Goal: Use online tool/utility: Utilize a website feature to perform a specific function

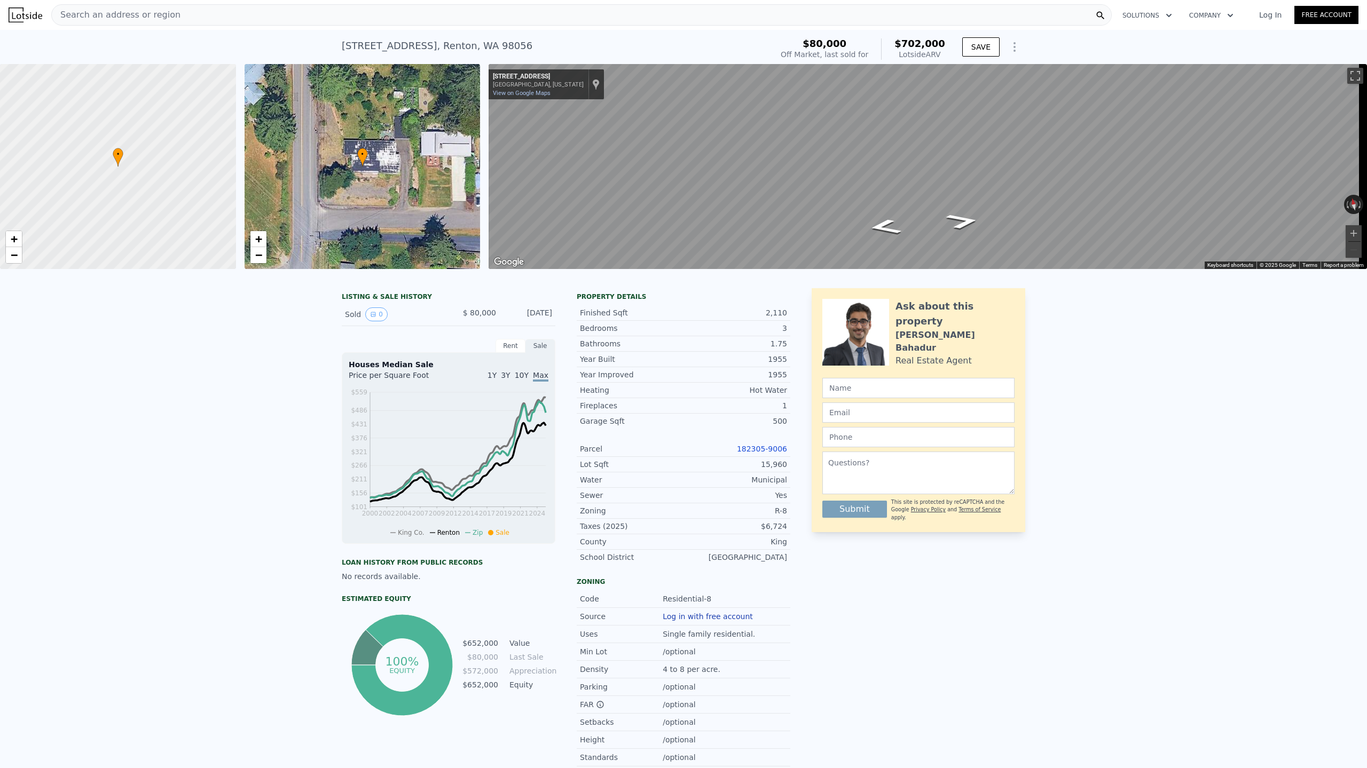
type input "$ 0"
type input "$ 559,954"
click at [388, 50] on div "[STREET_ADDRESS]" at bounding box center [437, 45] width 191 height 15
click at [504, 43] on div "[STREET_ADDRESS] Sold [DATE] for $80k (~ARV $702k )" at bounding box center [555, 49] width 426 height 30
click at [156, 16] on span "Search an address or region" at bounding box center [116, 15] width 129 height 13
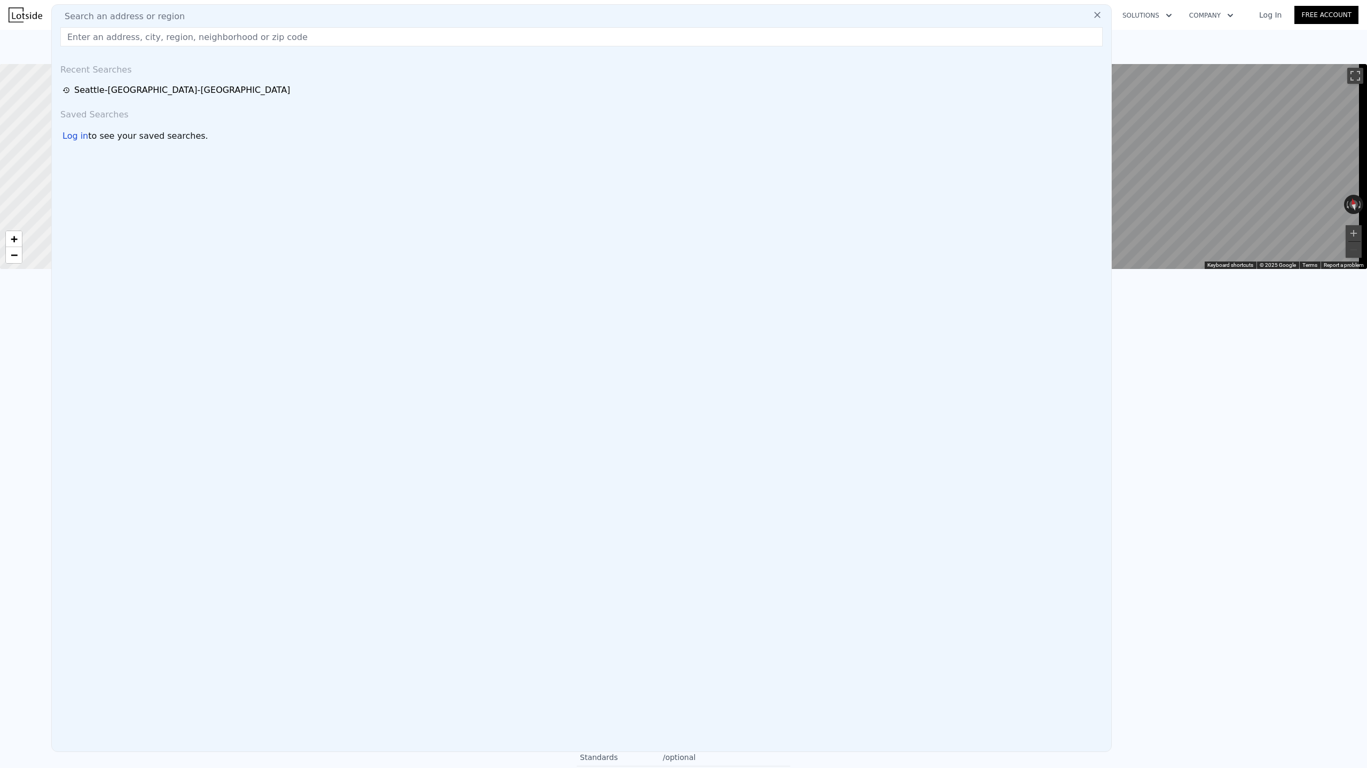
click at [153, 37] on input "text" at bounding box center [581, 36] width 1042 height 19
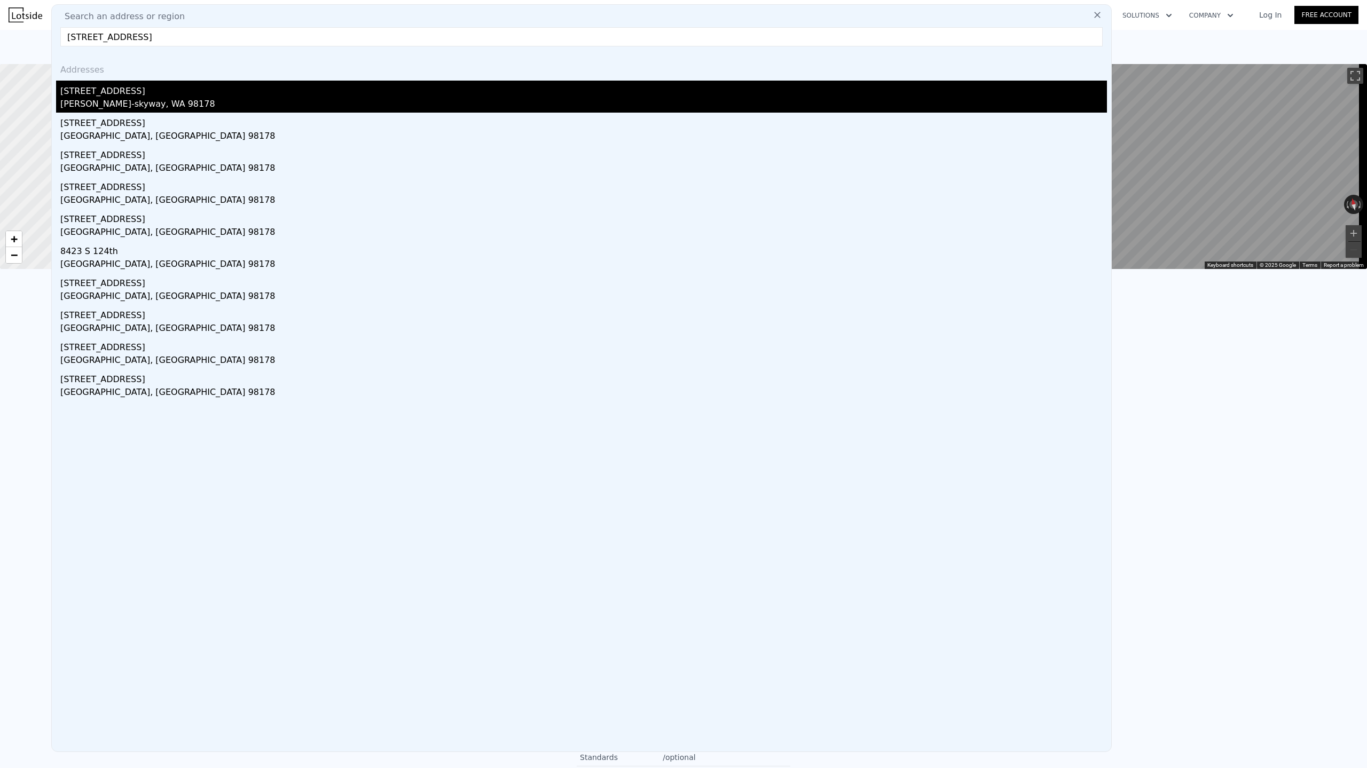
type input "[STREET_ADDRESS]"
click at [101, 105] on div "[PERSON_NAME]-skyway, WA 98178" at bounding box center [583, 105] width 1047 height 15
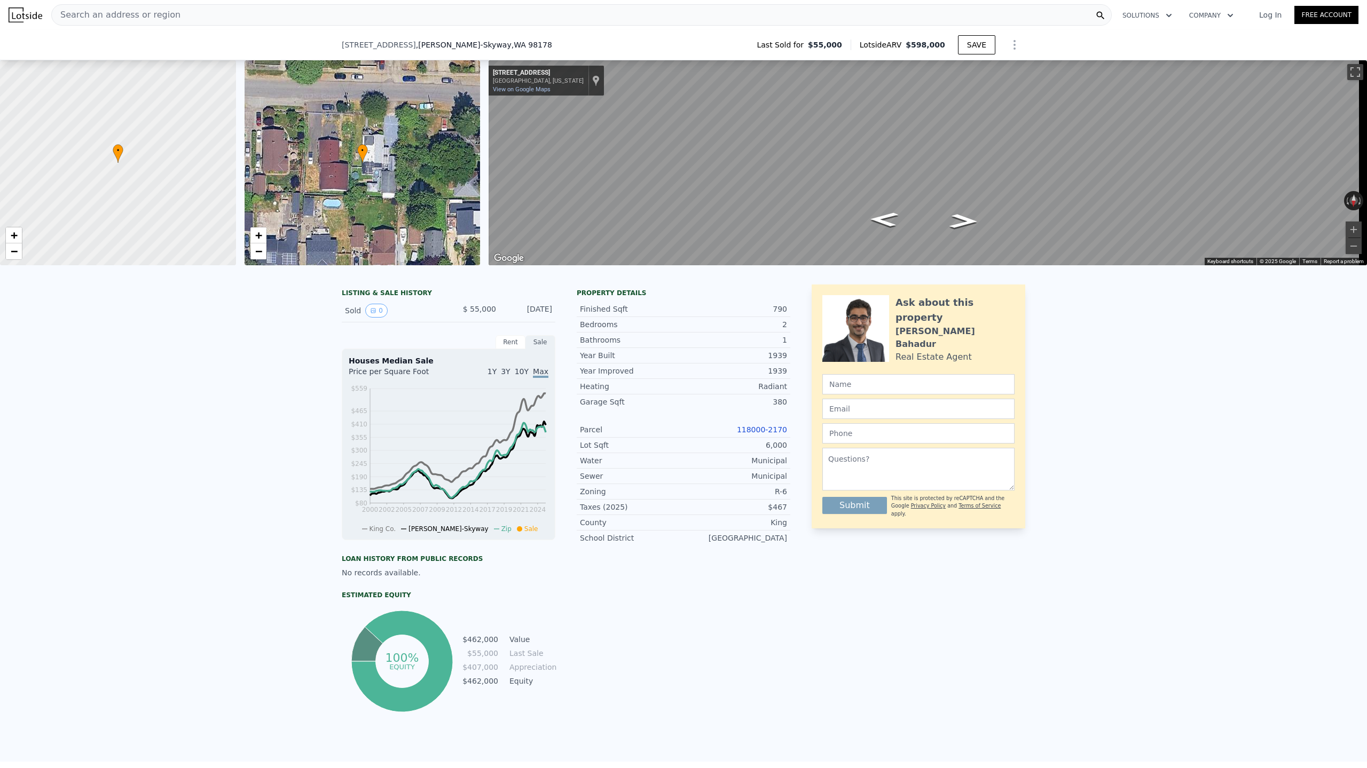
scroll to position [619, 0]
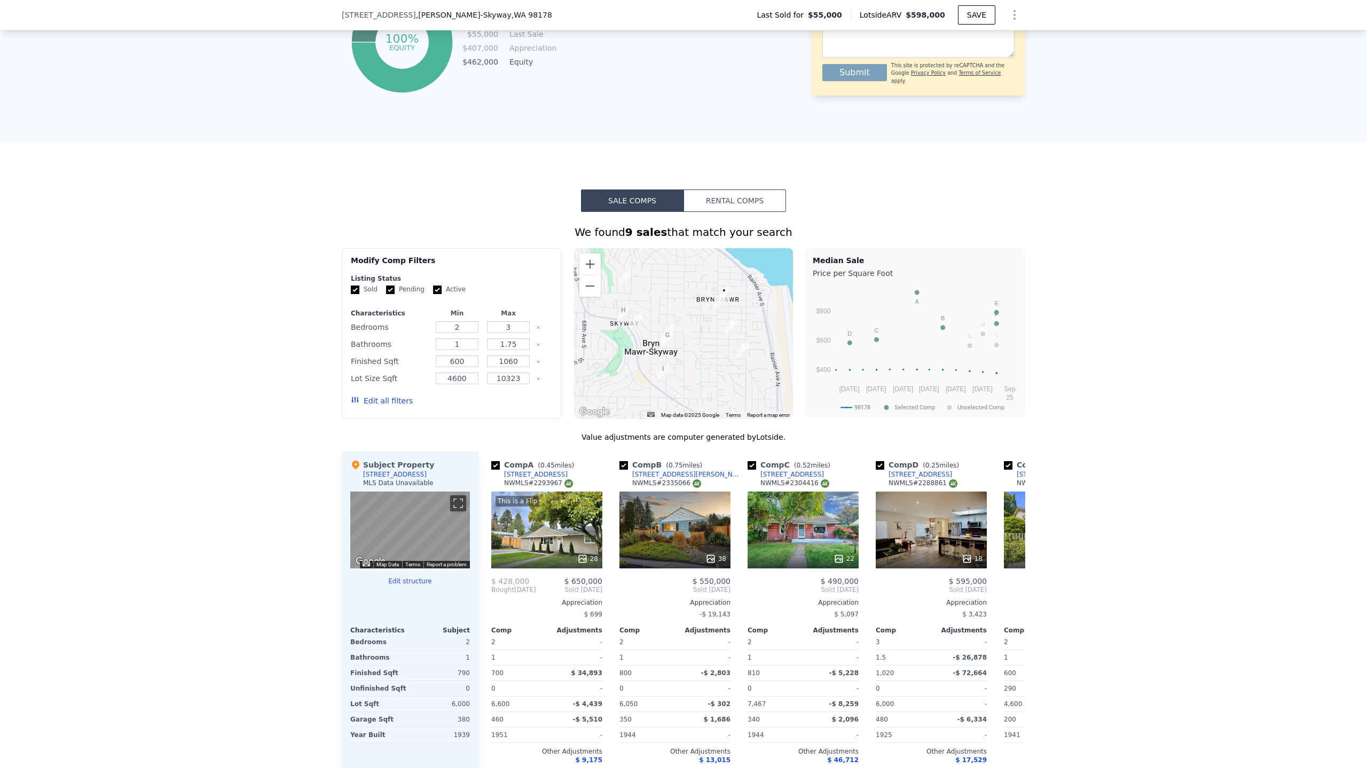
click at [1151, 431] on div "We found 9 sales that match your search Filters Map Prices Modify Comp Filters …" at bounding box center [683, 513] width 1367 height 602
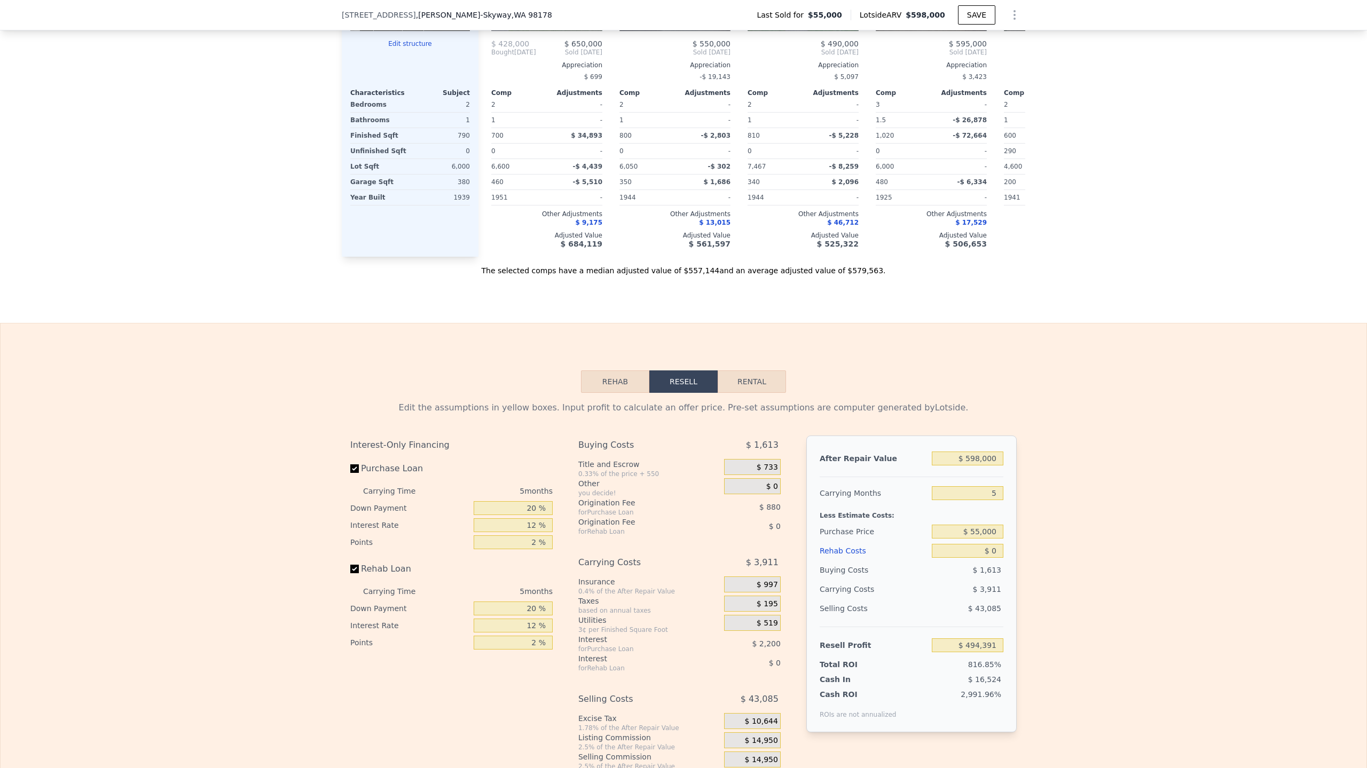
scroll to position [1335, 0]
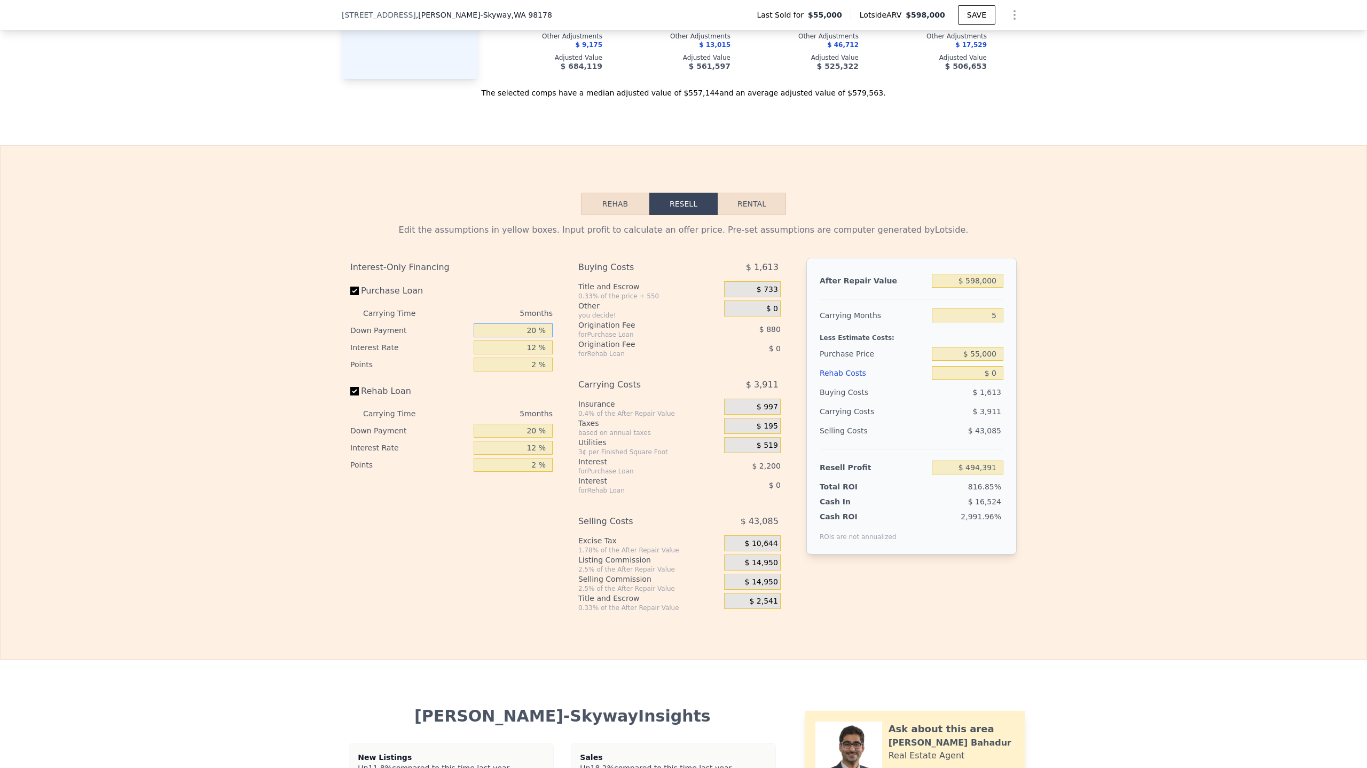
click at [515, 337] on input "20 %" at bounding box center [513, 331] width 79 height 14
type input "0 %"
type input "$ 493,621"
type input "10 %"
type input "$ 494,006"
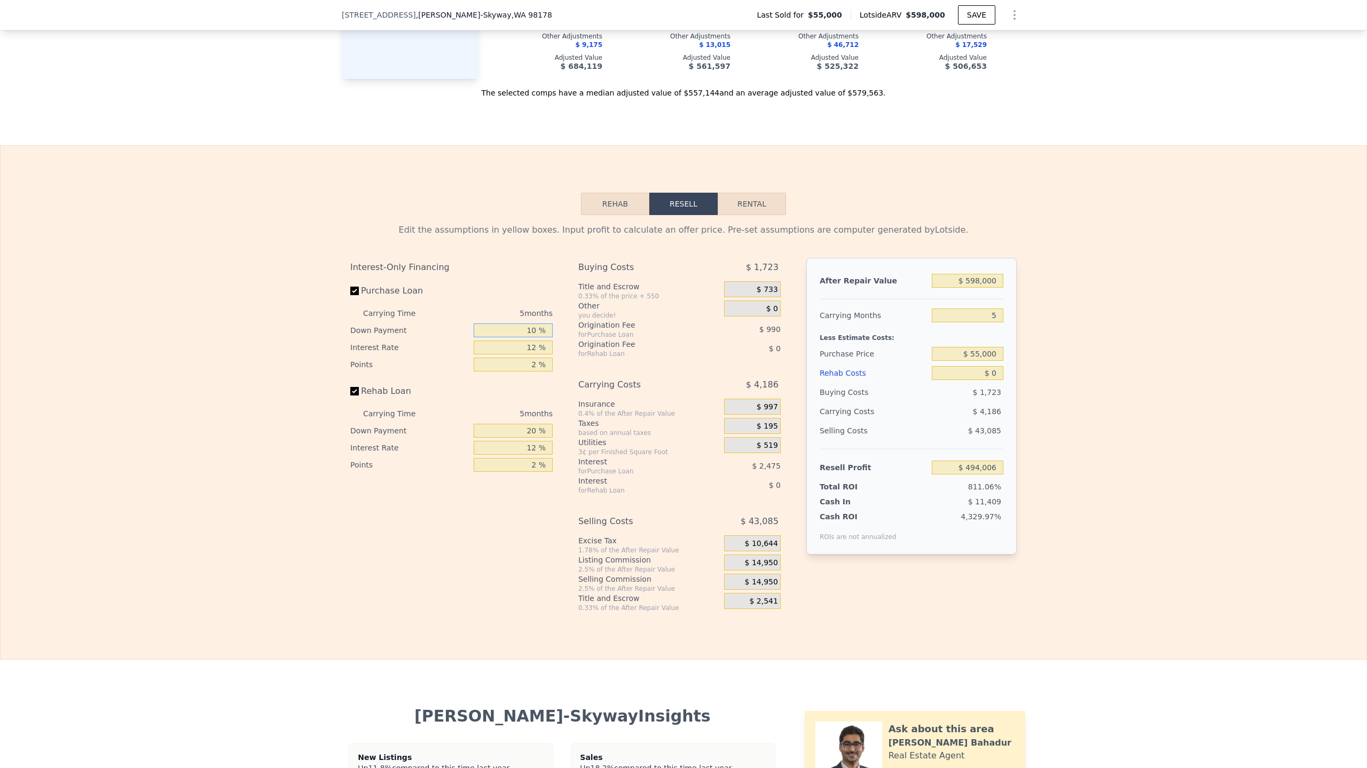
type input "10 %"
click at [527, 438] on input "20 %" at bounding box center [513, 431] width 79 height 14
type input "10 %"
click at [1074, 397] on div "Edit the assumptions in yellow boxes. Input profit to calculate an offer price.…" at bounding box center [684, 413] width 1366 height 397
click at [975, 361] on input "$ 55,000" at bounding box center [968, 354] width 72 height 14
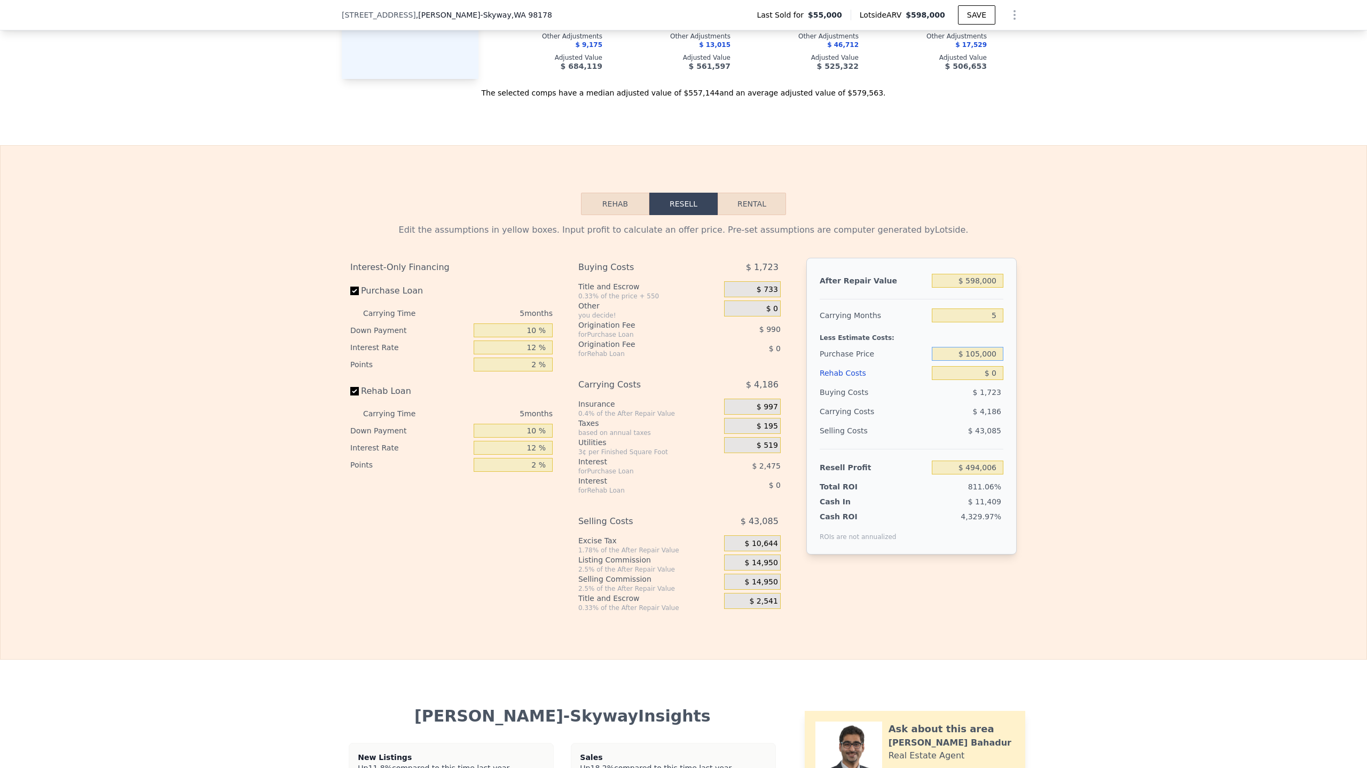
type input "$ 105,000"
click at [1072, 443] on div "Edit the assumptions in yellow boxes. Input profit to calculate an offer price.…" at bounding box center [684, 413] width 1366 height 397
type input "$ 440,689"
click at [966, 361] on input "$ 105,000" at bounding box center [968, 354] width 72 height 14
drag, startPoint x: 956, startPoint y: 375, endPoint x: 1048, endPoint y: 385, distance: 92.3
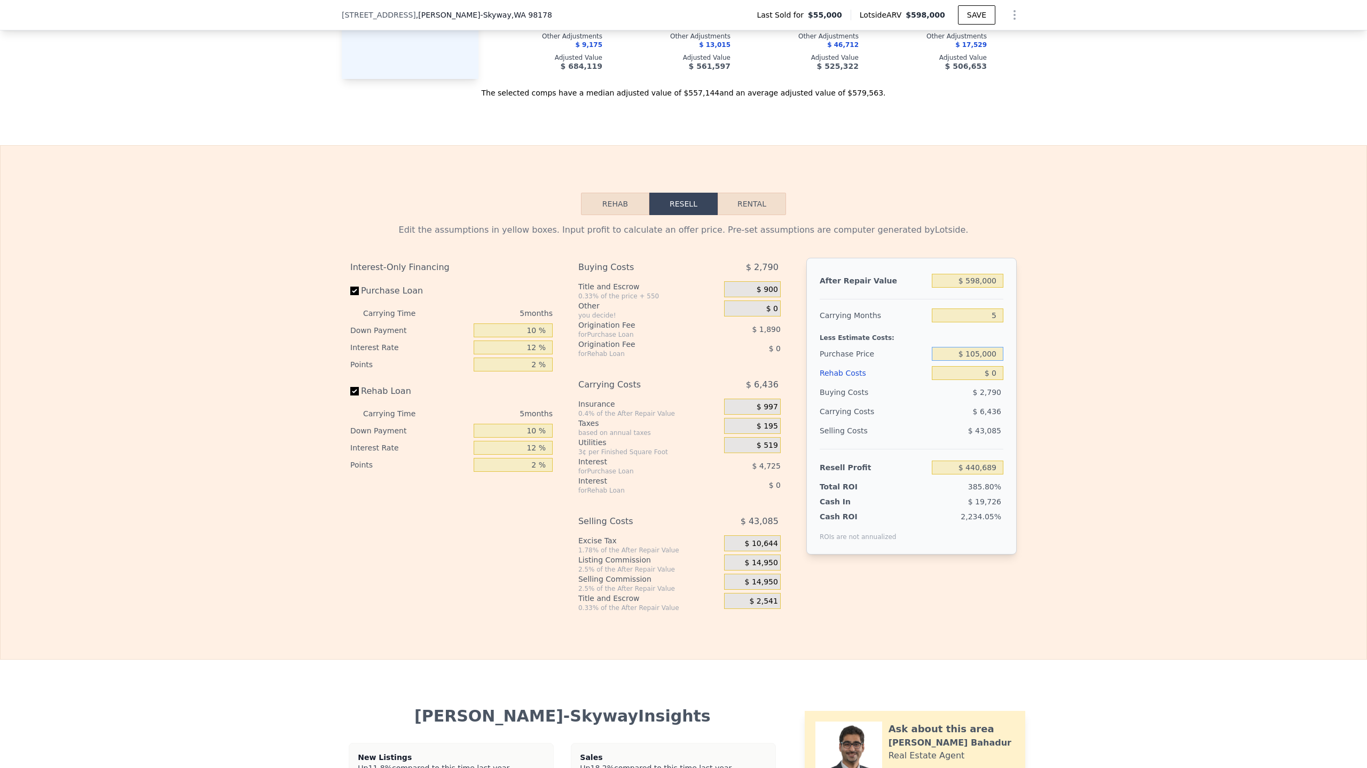
click at [1047, 383] on div "Edit the assumptions in yellow boxes. Input profit to calculate an offer price.…" at bounding box center [684, 413] width 1366 height 397
type input "$ 435,000"
click at [980, 380] on input "$ 0" at bounding box center [968, 373] width 72 height 14
type input "$ 88,800"
drag, startPoint x: 965, startPoint y: 392, endPoint x: 1045, endPoint y: 402, distance: 80.7
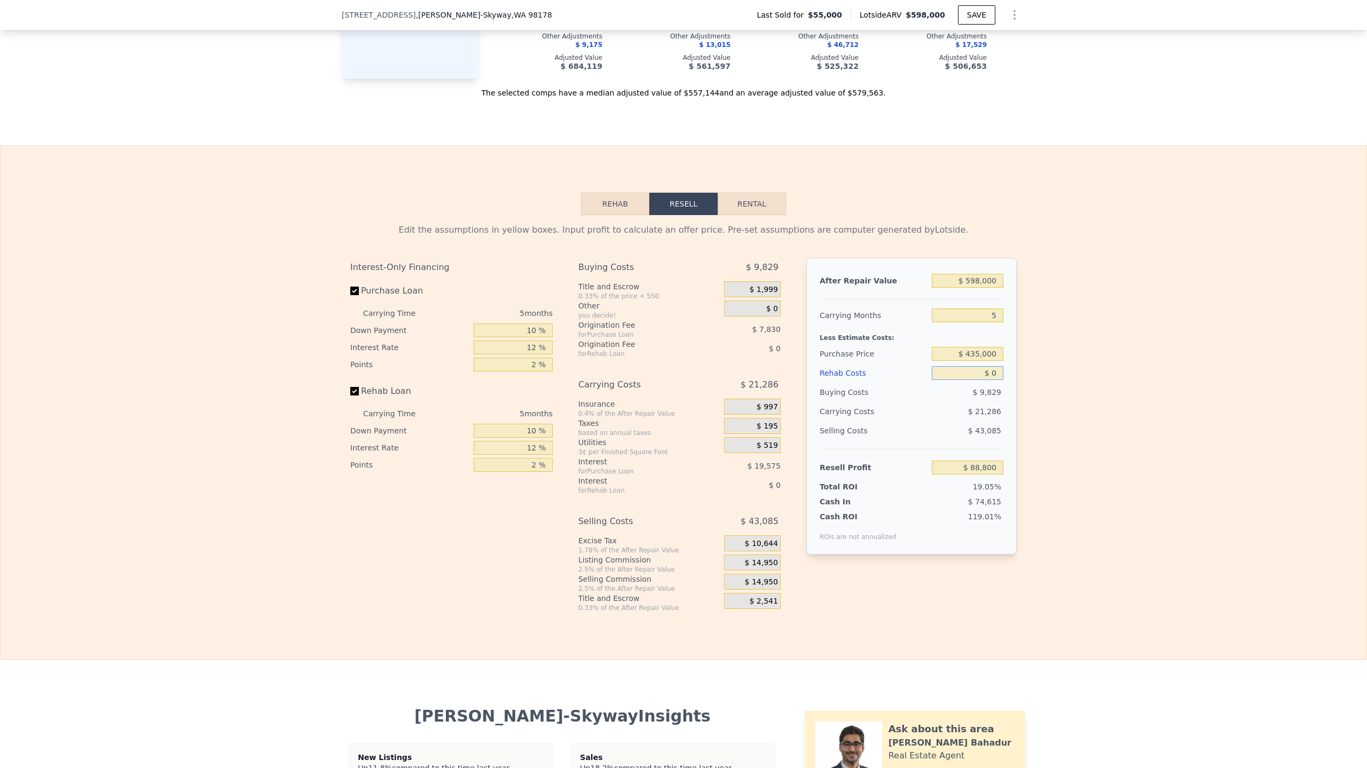
click at [1042, 399] on div "Edit the assumptions in yellow boxes. Input profit to calculate an offer price.…" at bounding box center [684, 413] width 1366 height 397
type input "$ 50"
type input "$ 88,749"
type input "$ 50,000"
type input "$ 35,650"
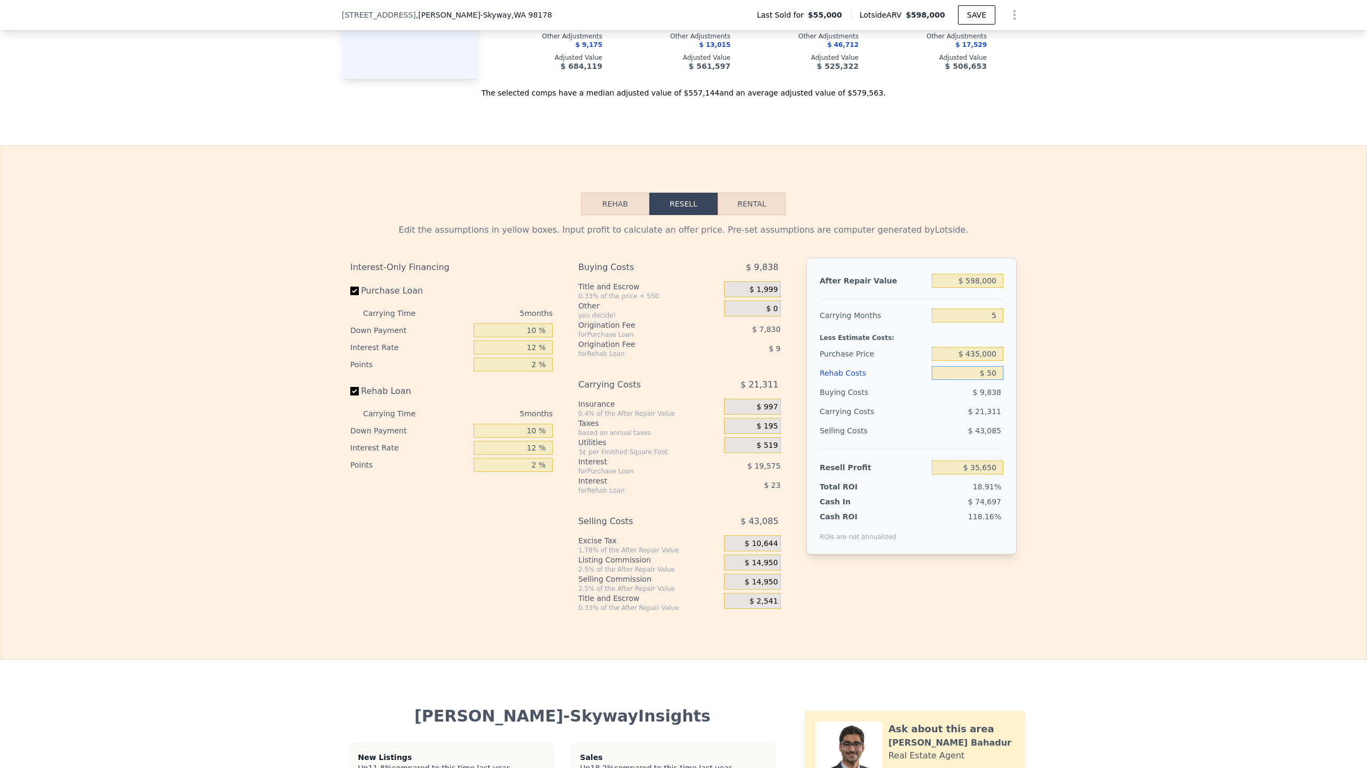
type input "$ 5"
type input "$ 88,795"
type input "$ 10"
type input "$ 88,790"
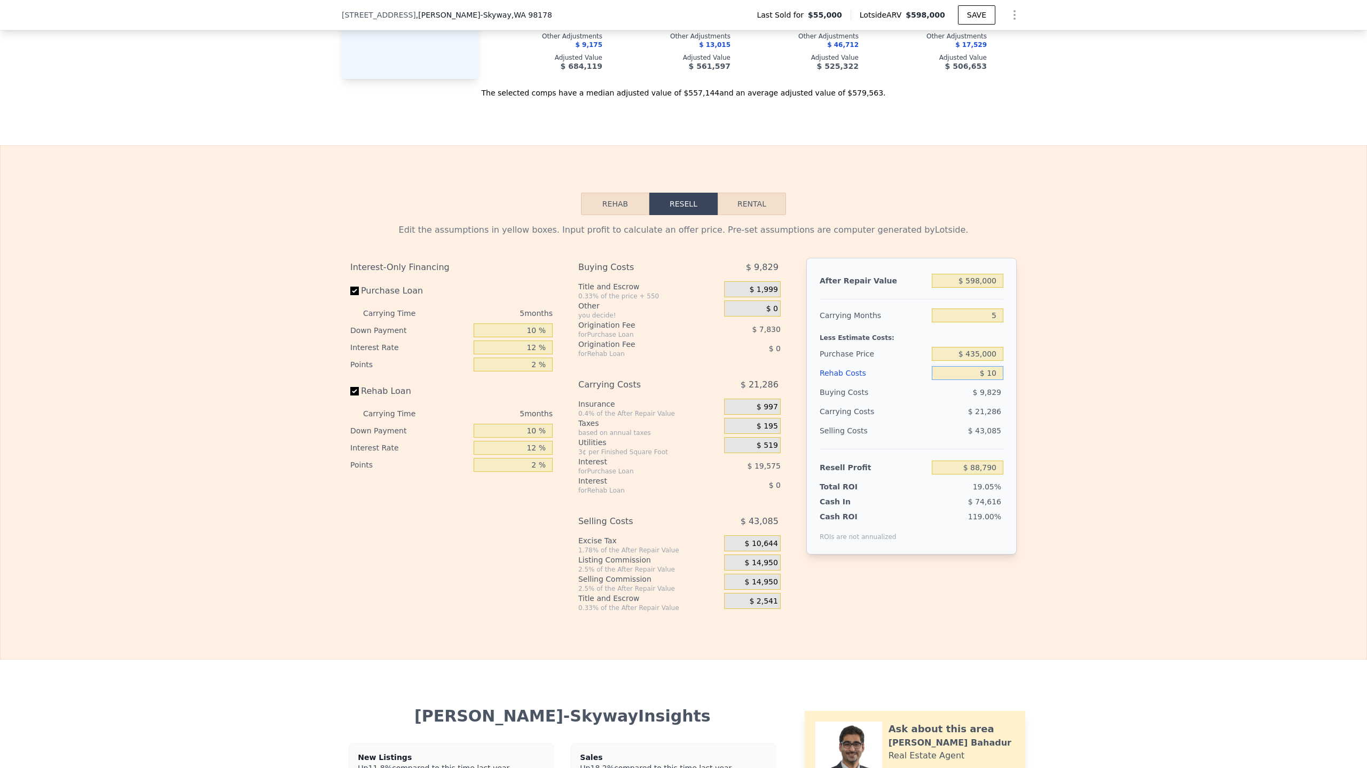
type input "$ 100"
type input "$ 88,693"
type input "$ 100,000"
type input "-$ 17,500"
type input "$ 100,000"
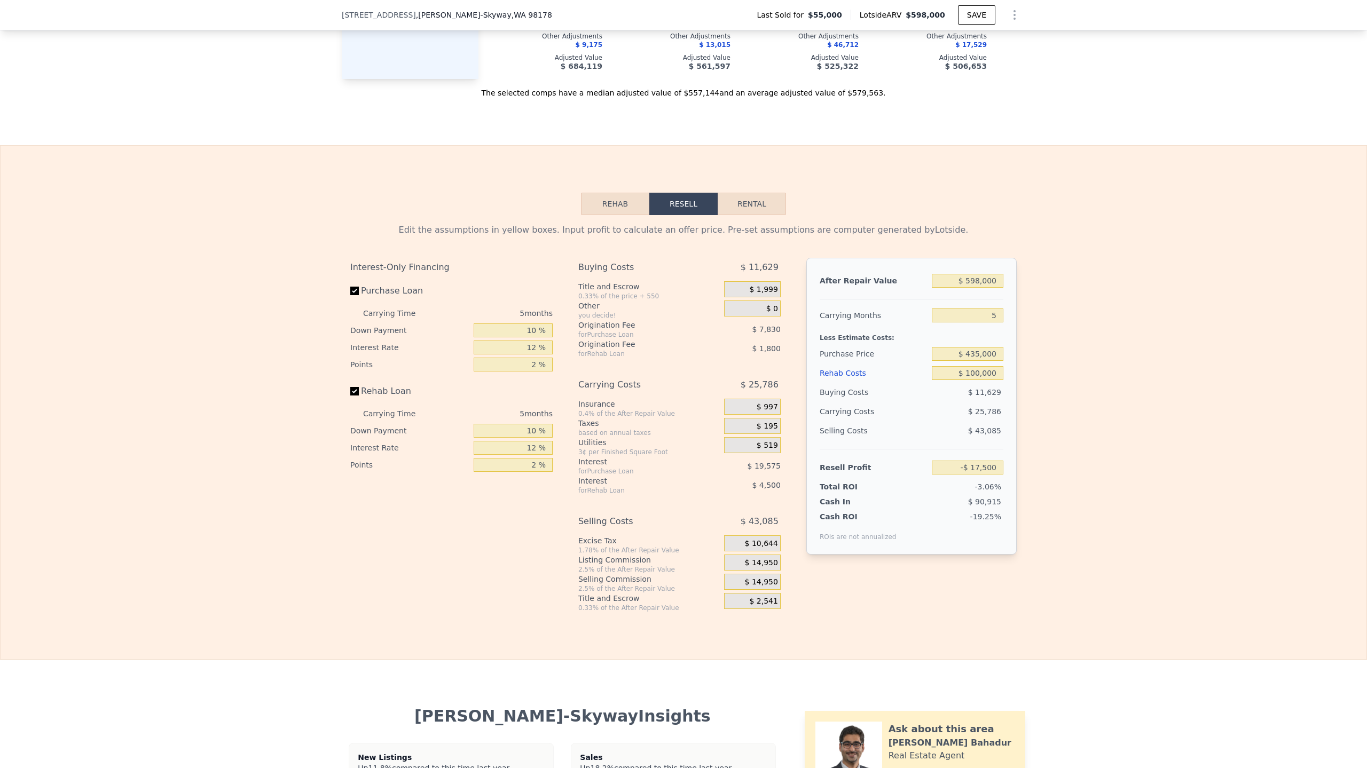
click at [951, 441] on div "$ 43,085" at bounding box center [968, 430] width 72 height 19
click at [1155, 453] on div "Edit the assumptions in yellow boxes. Input profit to calculate an offer price.…" at bounding box center [684, 413] width 1366 height 397
drag, startPoint x: 968, startPoint y: 300, endPoint x: 1064, endPoint y: 313, distance: 97.1
click at [1045, 310] on div "Edit the assumptions in yellow boxes. Input profit to calculate an offer price.…" at bounding box center [684, 413] width 1366 height 397
type input "$ 625,000"
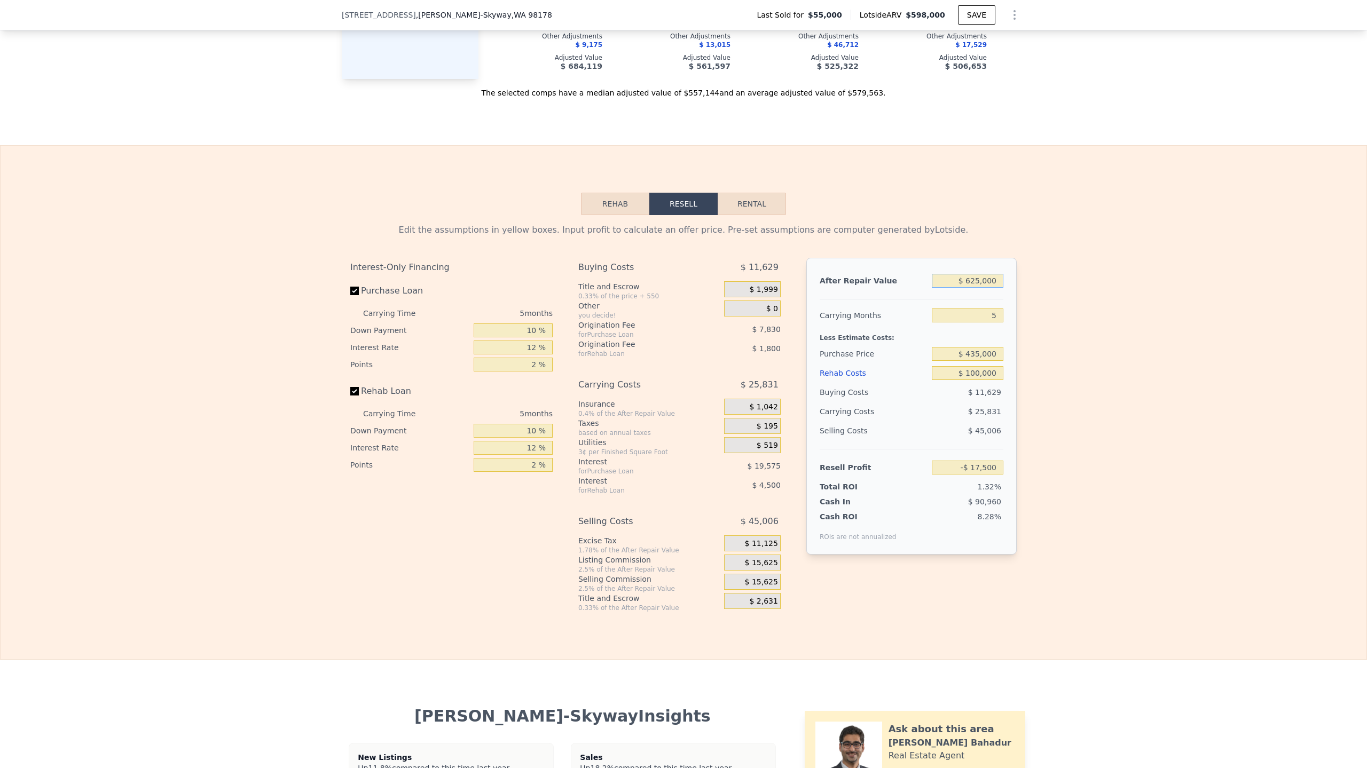
type input "$ 7,534"
click at [996, 361] on input "$ 435,000" at bounding box center [968, 354] width 72 height 14
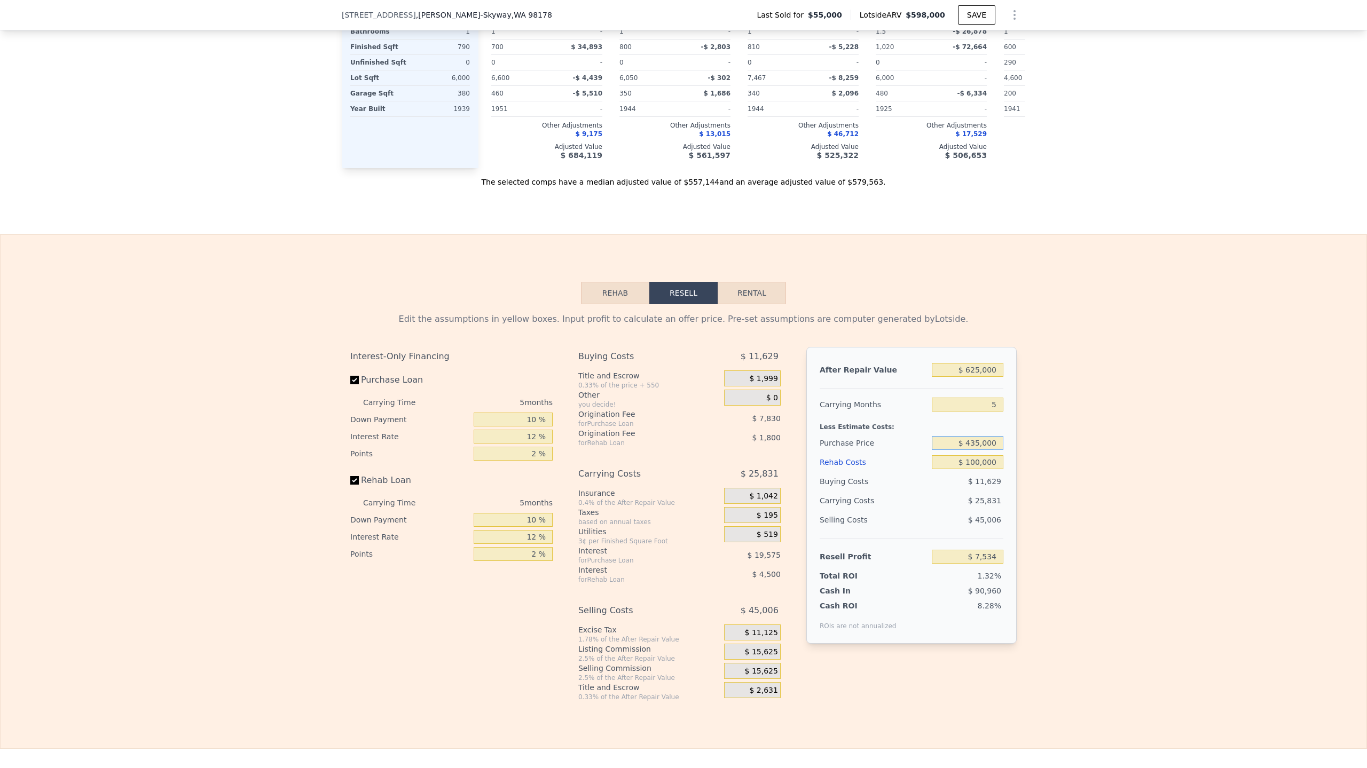
scroll to position [979, 0]
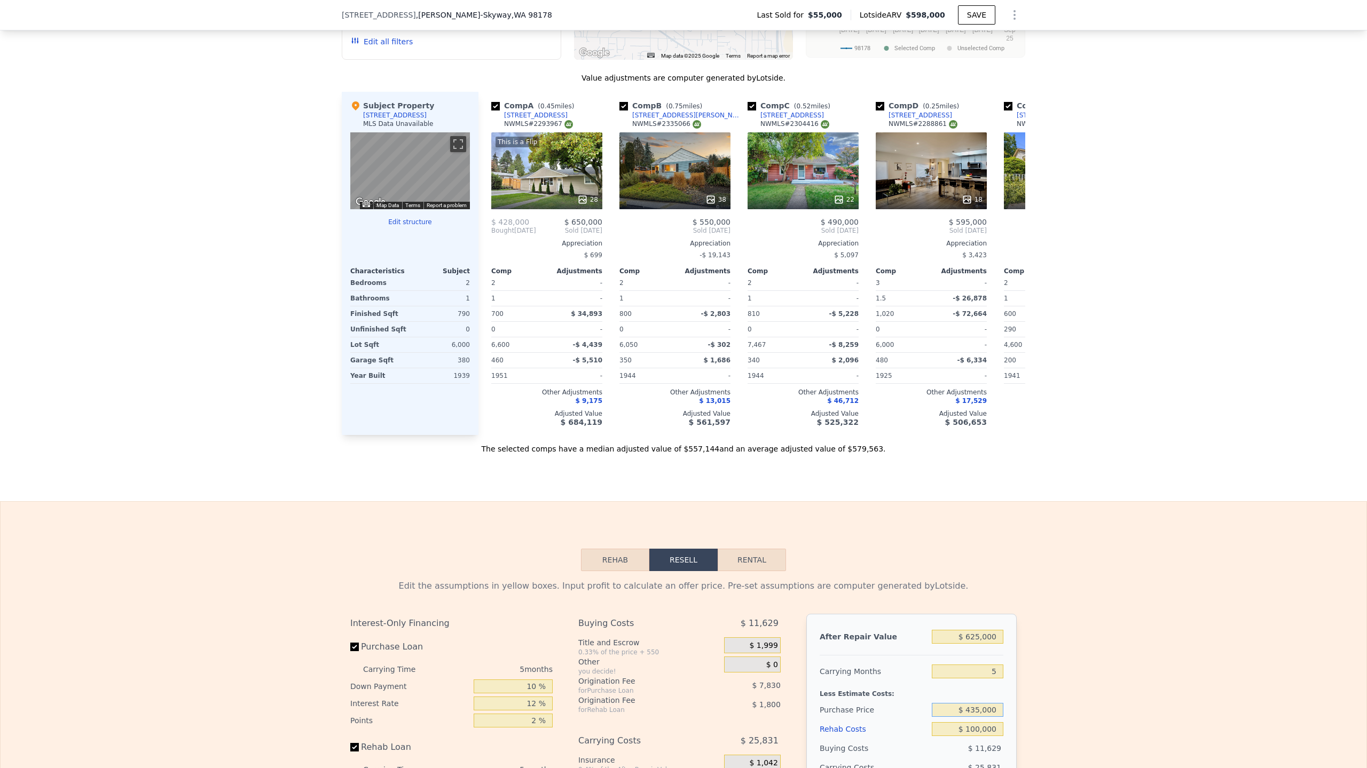
type input "$ 598,000"
type input "$ 0"
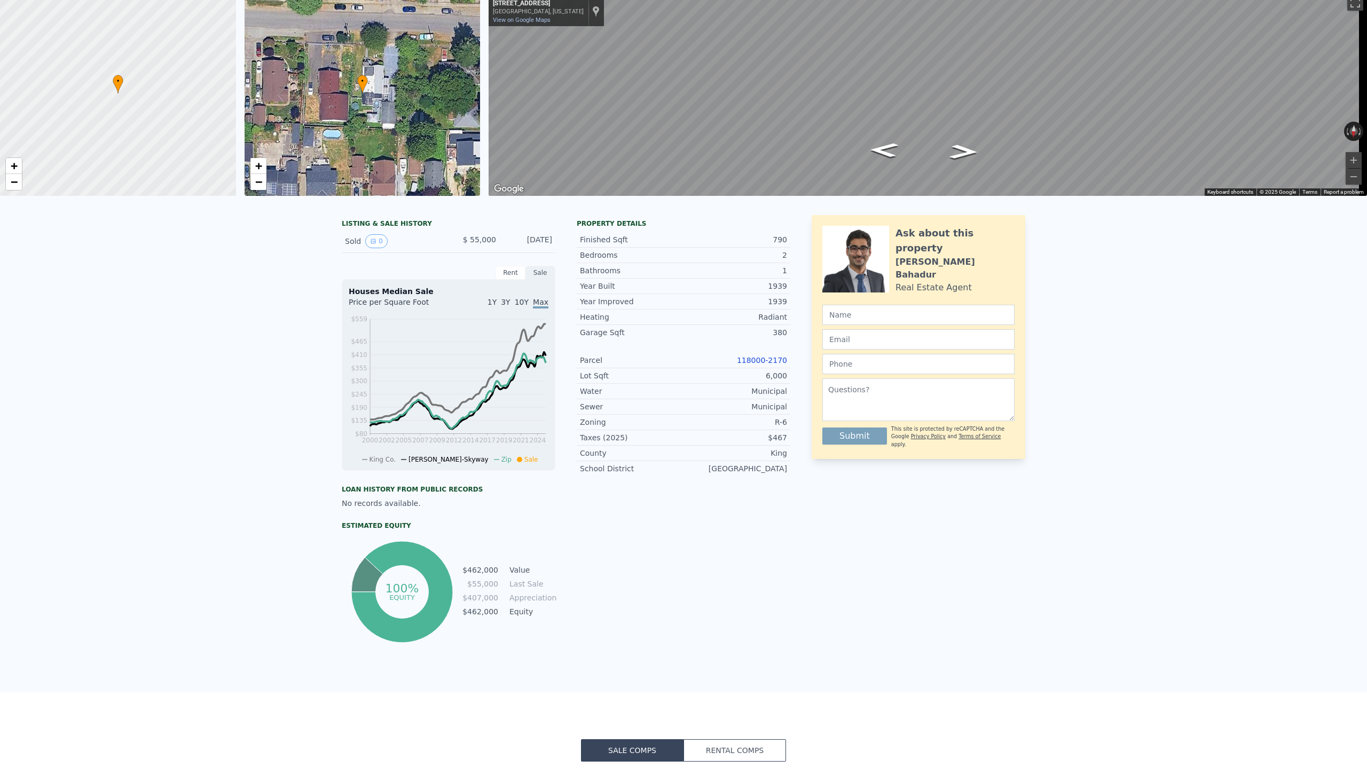
scroll to position [4, 0]
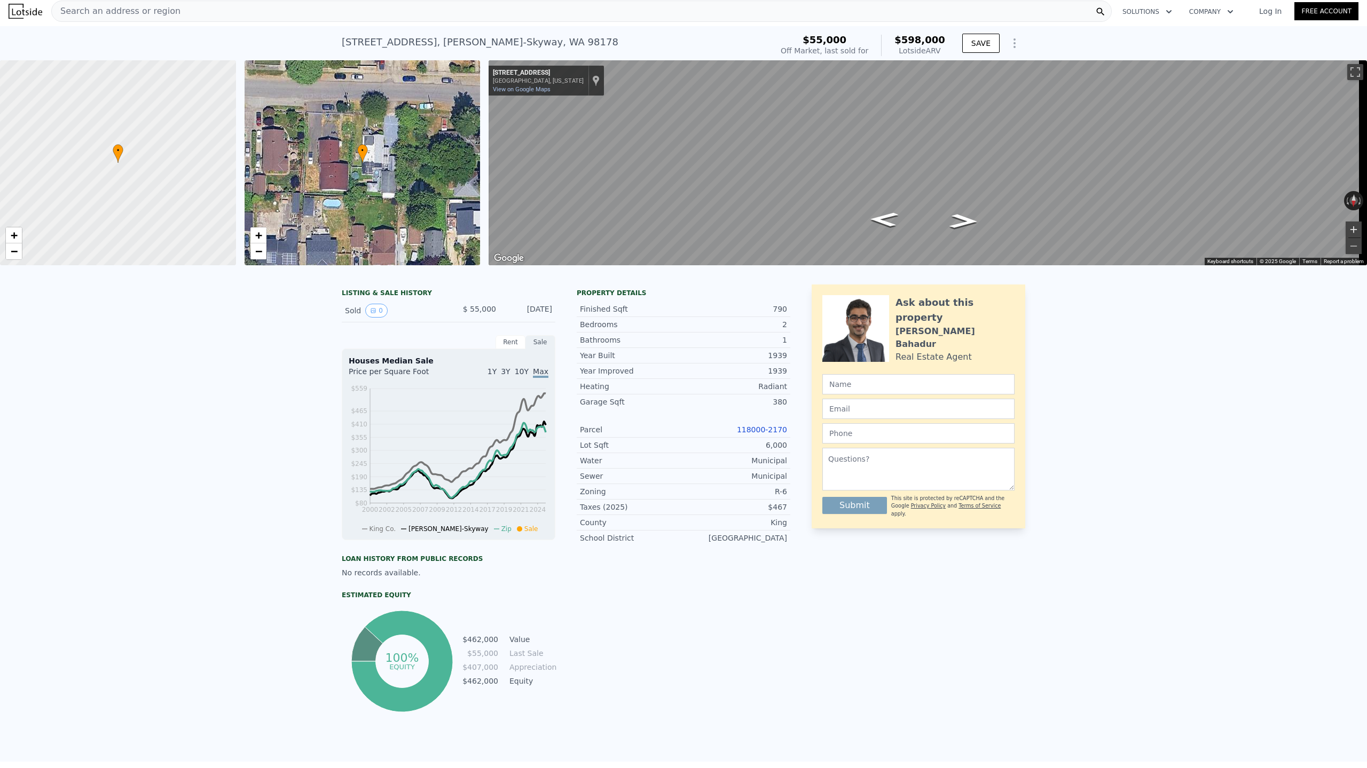
click at [1347, 224] on button "Zoom in" at bounding box center [1354, 230] width 16 height 16
click at [1351, 246] on button "Zoom out" at bounding box center [1354, 246] width 16 height 16
click at [1350, 230] on button "Zoom in" at bounding box center [1354, 230] width 16 height 16
click at [1346, 246] on button "Zoom out" at bounding box center [1354, 246] width 16 height 16
click at [1351, 75] on button "Toggle fullscreen view" at bounding box center [1355, 72] width 16 height 16
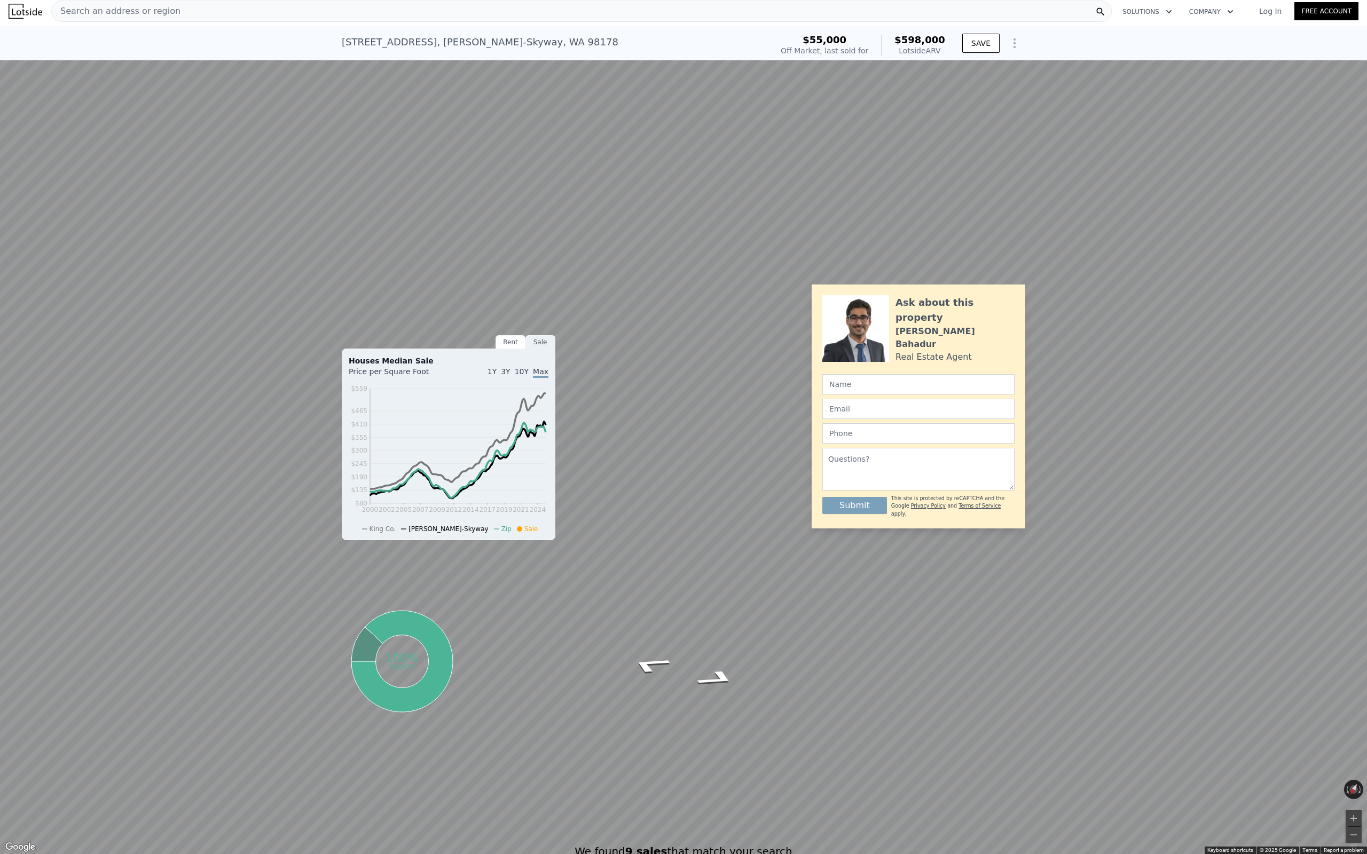
type input "$ 494,391"
click at [1359, 12] on button "Toggle fullscreen view" at bounding box center [1355, 12] width 16 height 16
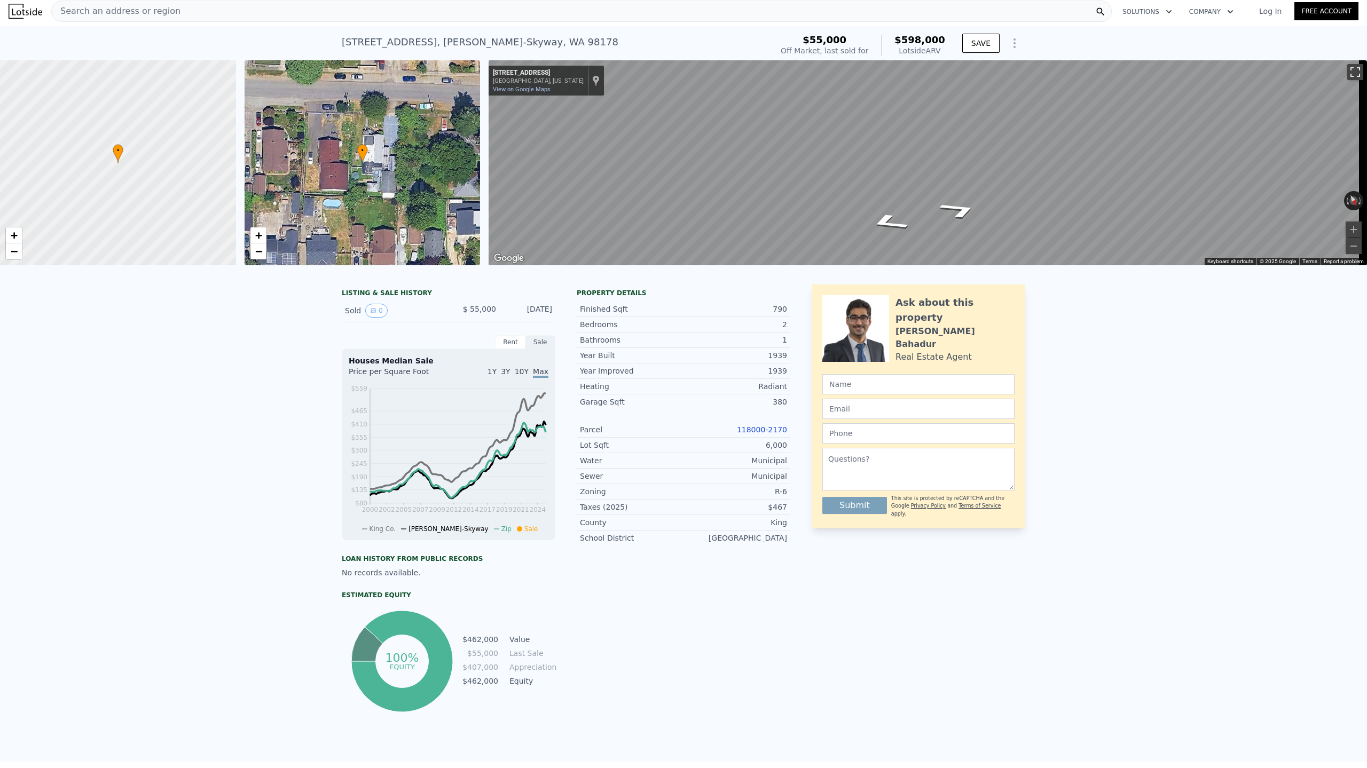
click at [1349, 69] on button "Toggle fullscreen view" at bounding box center [1355, 72] width 16 height 16
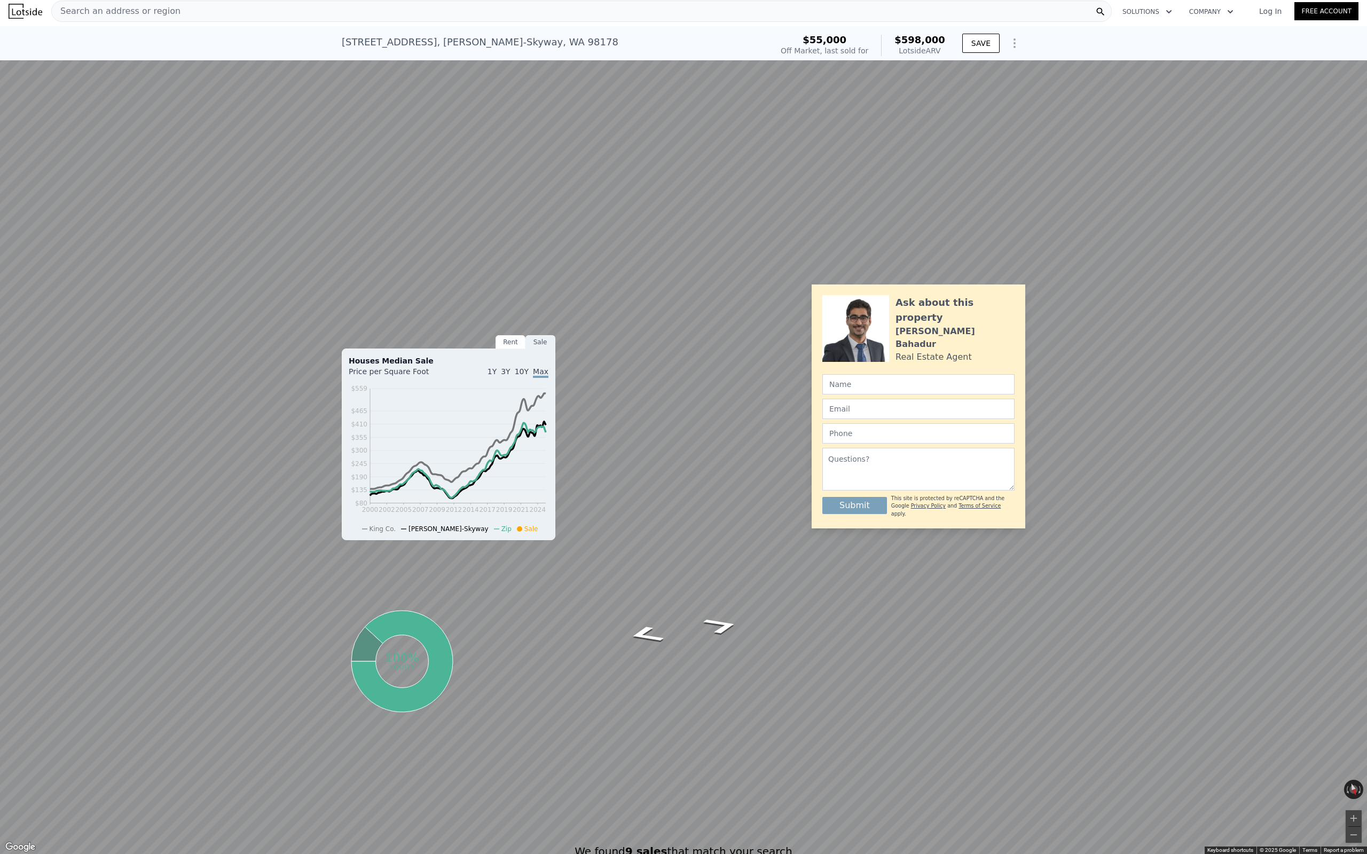
click at [1359, 12] on button "Toggle fullscreen view" at bounding box center [1355, 12] width 16 height 16
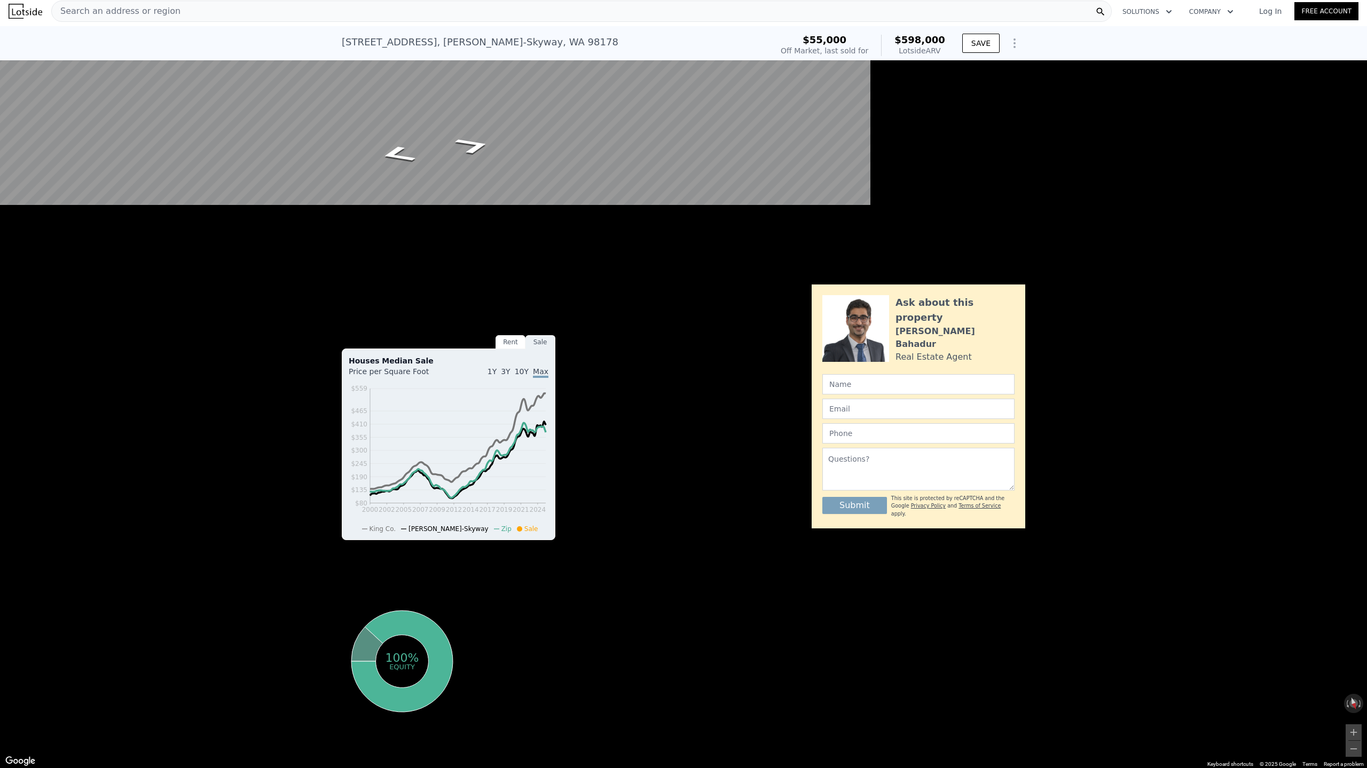
scroll to position [0, 0]
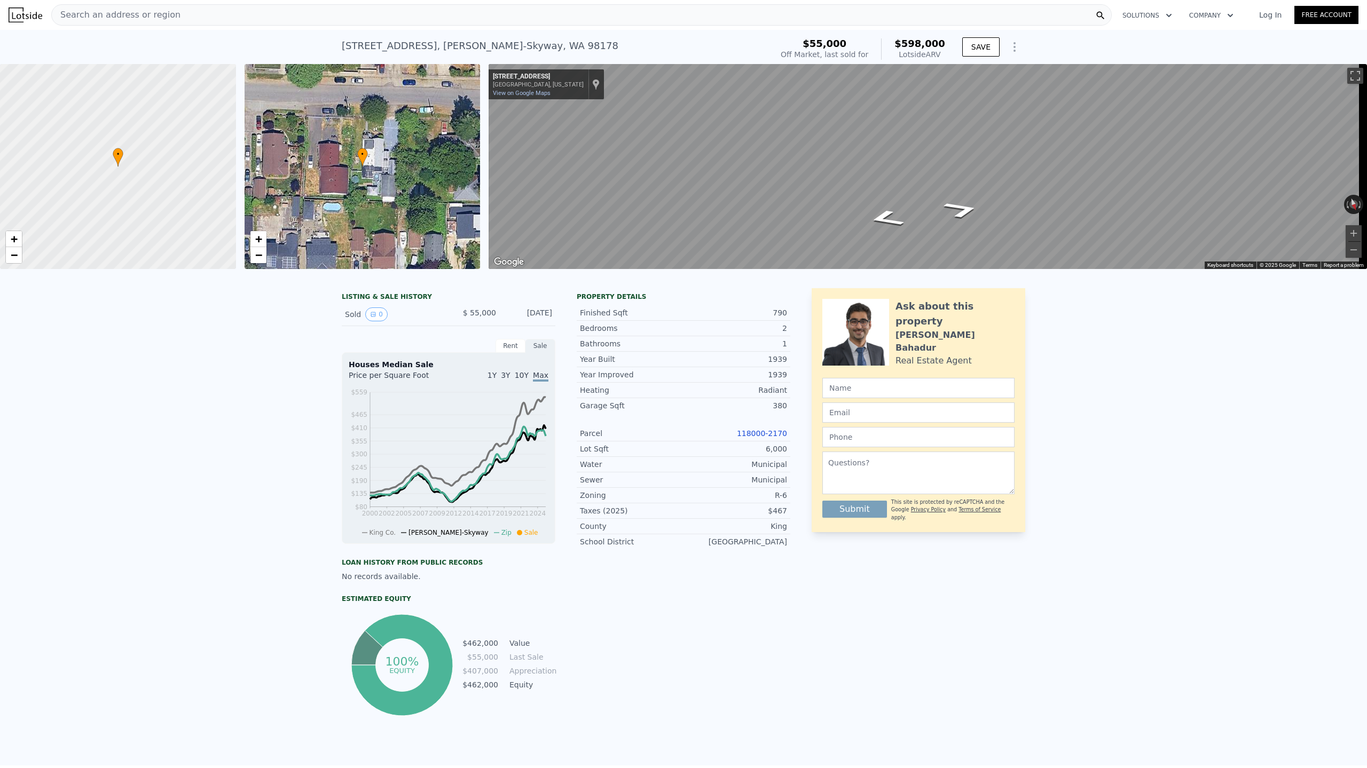
click at [1182, 524] on div "LISTING & SALE HISTORY Sold 0 $ 55,000 [DATE] Rent Sale Rent over time Price pe…" at bounding box center [683, 523] width 1367 height 486
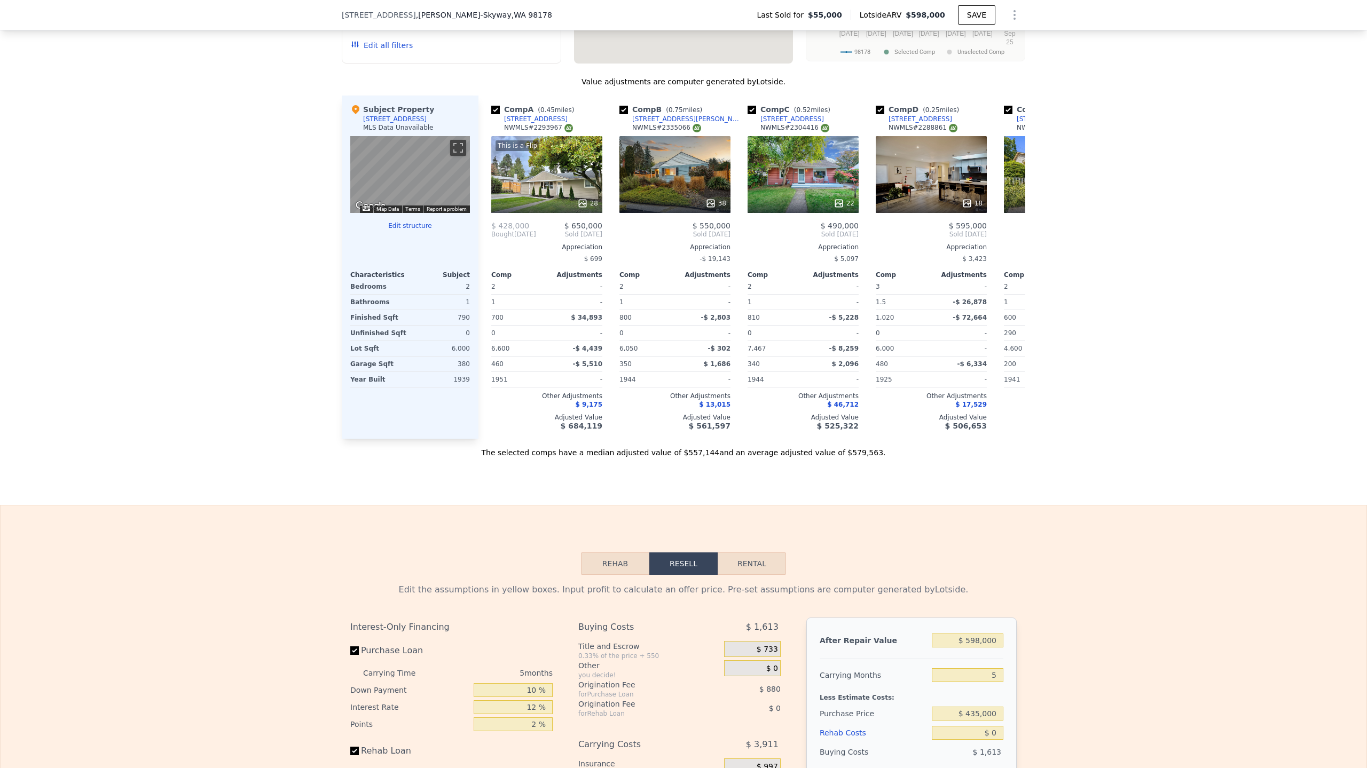
scroll to position [1420, 0]
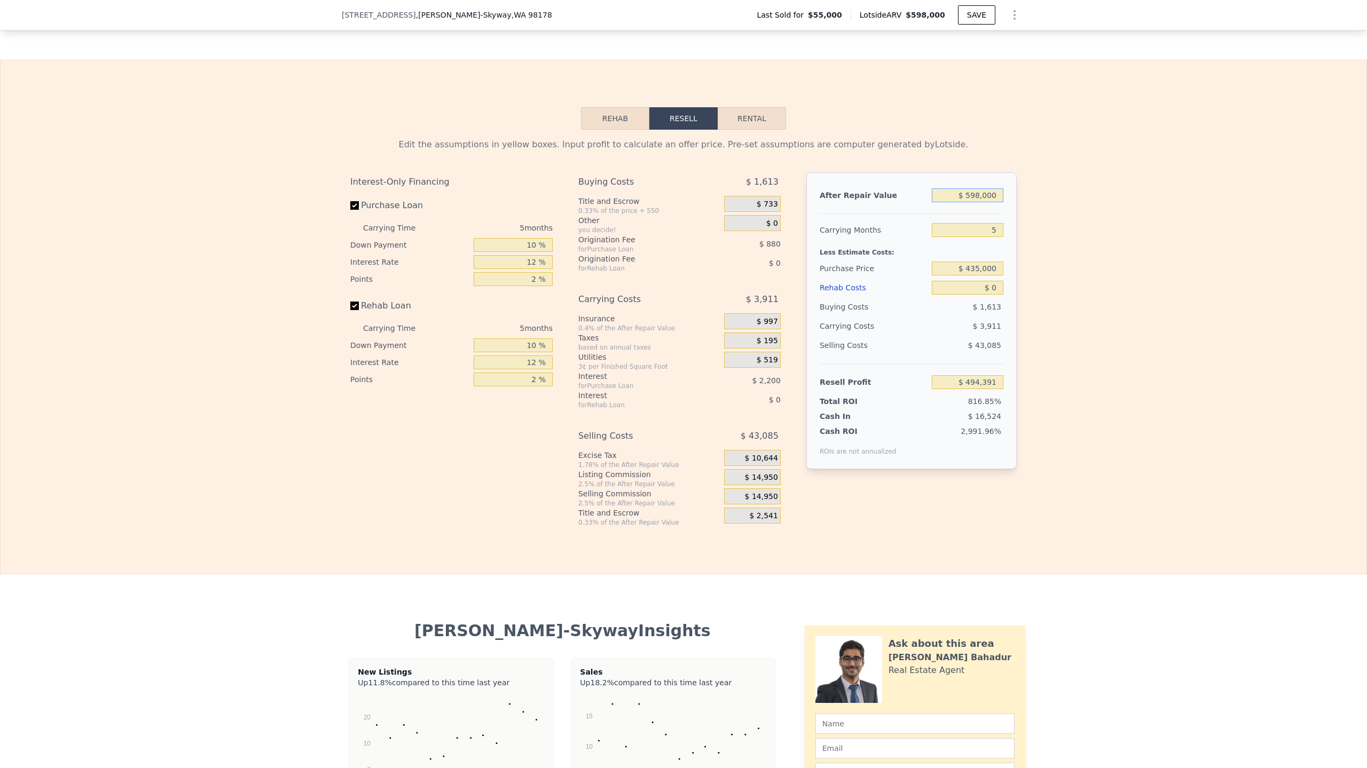
drag, startPoint x: 964, startPoint y: 214, endPoint x: 1165, endPoint y: 249, distance: 203.7
click at [1165, 249] on div "Edit the assumptions in yellow boxes. Input profit to calculate an offer price.…" at bounding box center [684, 328] width 1366 height 397
type input "$ 25,598,000"
type input "$ 23,674,475"
type input "$ 625"
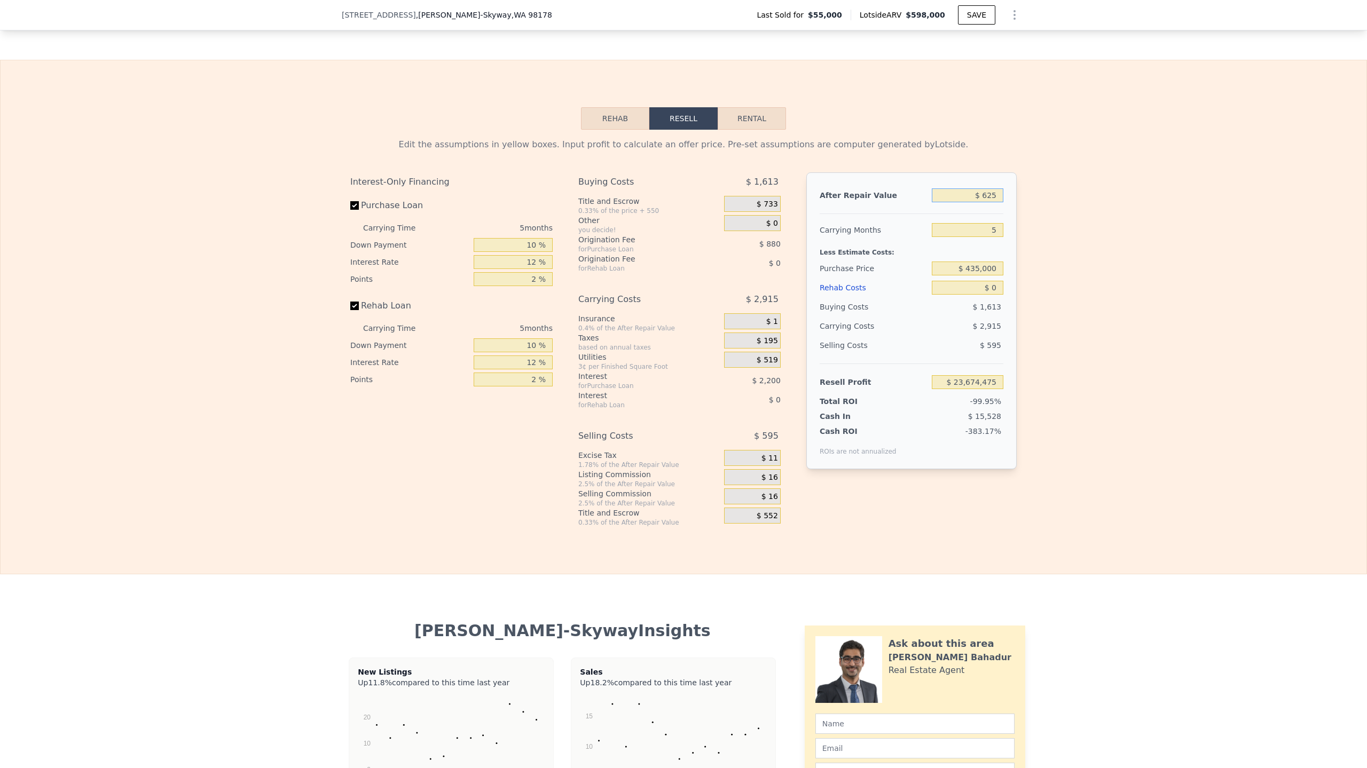
type input "-$ 59,498"
type input "$ 6,250"
type input "-$ 54,281"
type input "$ 62,500"
type input "-$ 2,128"
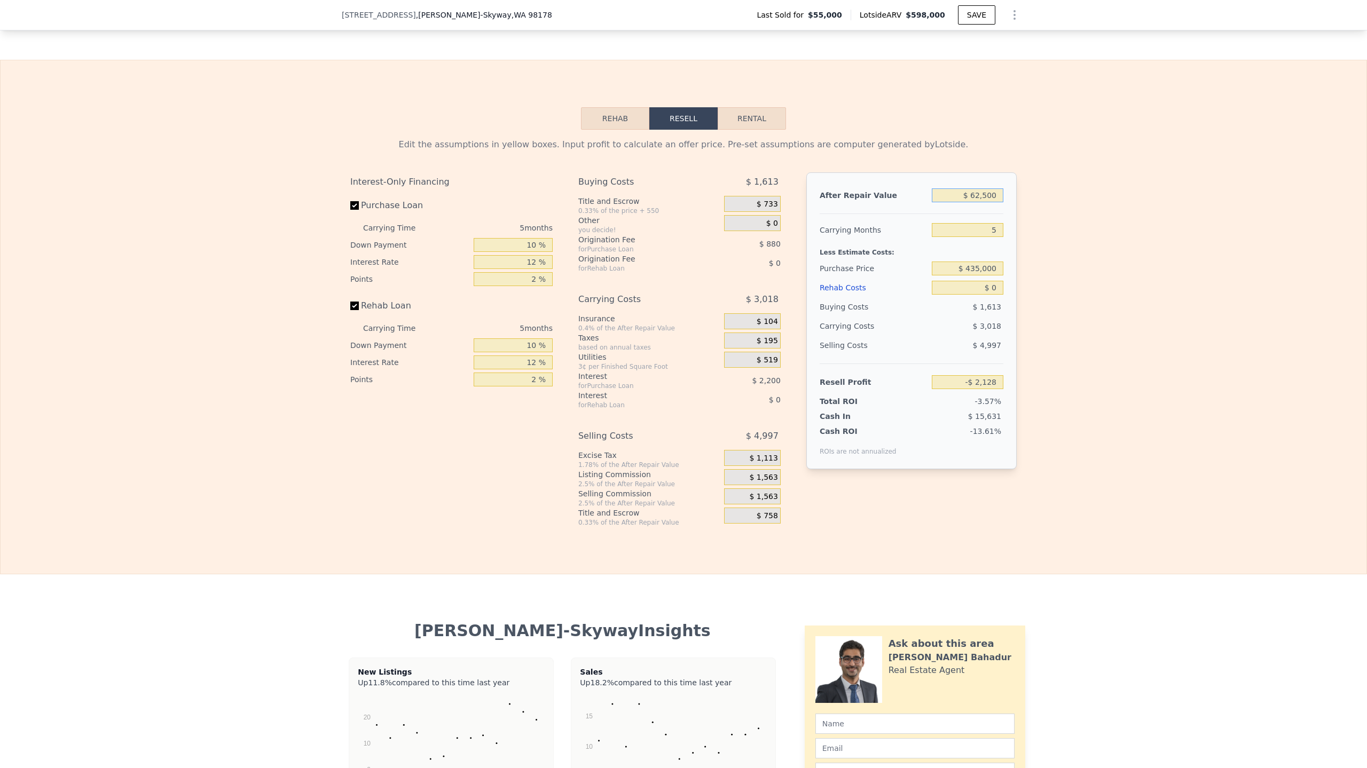
type input "$ 625,000"
type input "$ 519,425"
type input "$ 625,000"
click at [982, 276] on input "$ 435,000" at bounding box center [968, 269] width 72 height 14
drag, startPoint x: 966, startPoint y: 285, endPoint x: 1032, endPoint y: 296, distance: 66.0
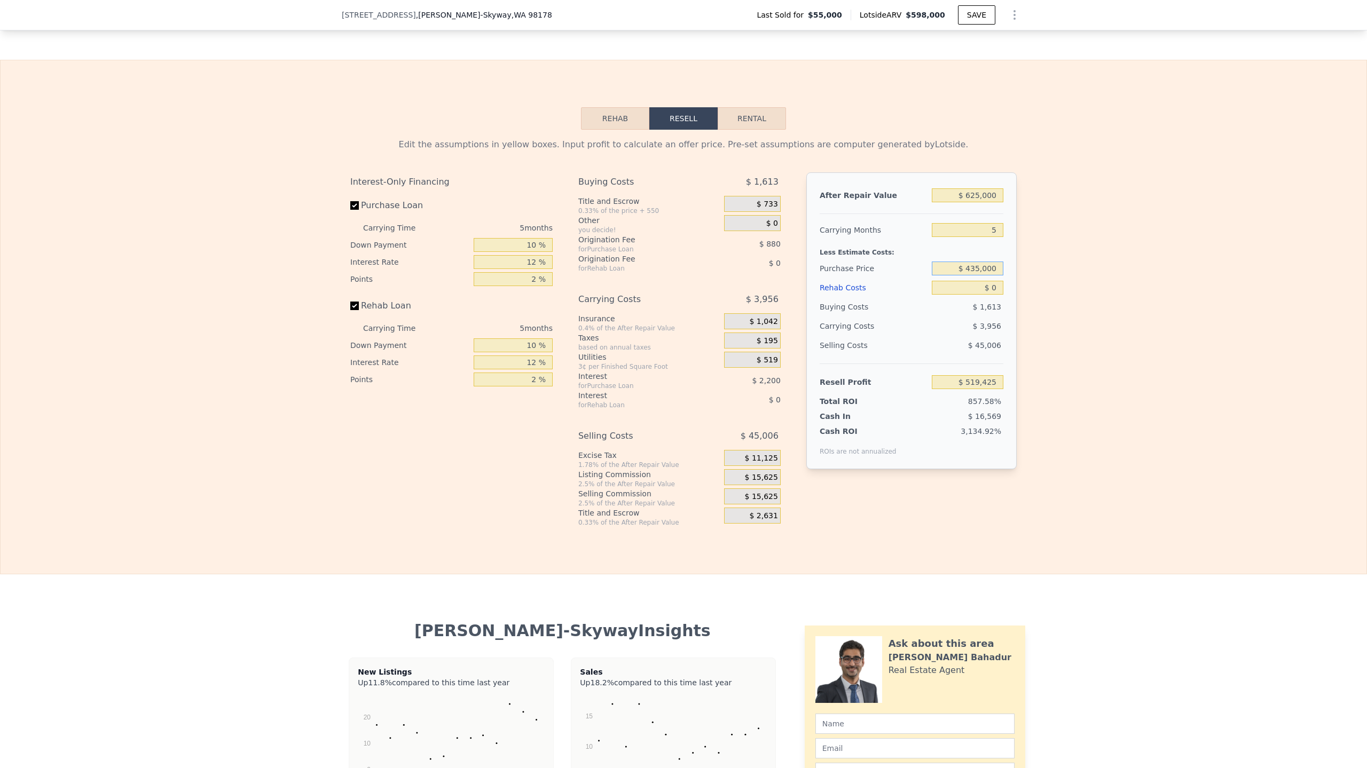
click at [1032, 296] on div "Edit the assumptions in yellow boxes. Input profit to calculate an offer price.…" at bounding box center [684, 328] width 1366 height 397
click at [945, 336] on div "$ 3,956" at bounding box center [947, 326] width 113 height 19
type input "$ 116,879"
drag, startPoint x: 970, startPoint y: 304, endPoint x: 1148, endPoint y: 322, distance: 179.3
click at [1108, 322] on div "Edit the assumptions in yellow boxes. Input profit to calculate an offer price.…" at bounding box center [684, 328] width 1366 height 397
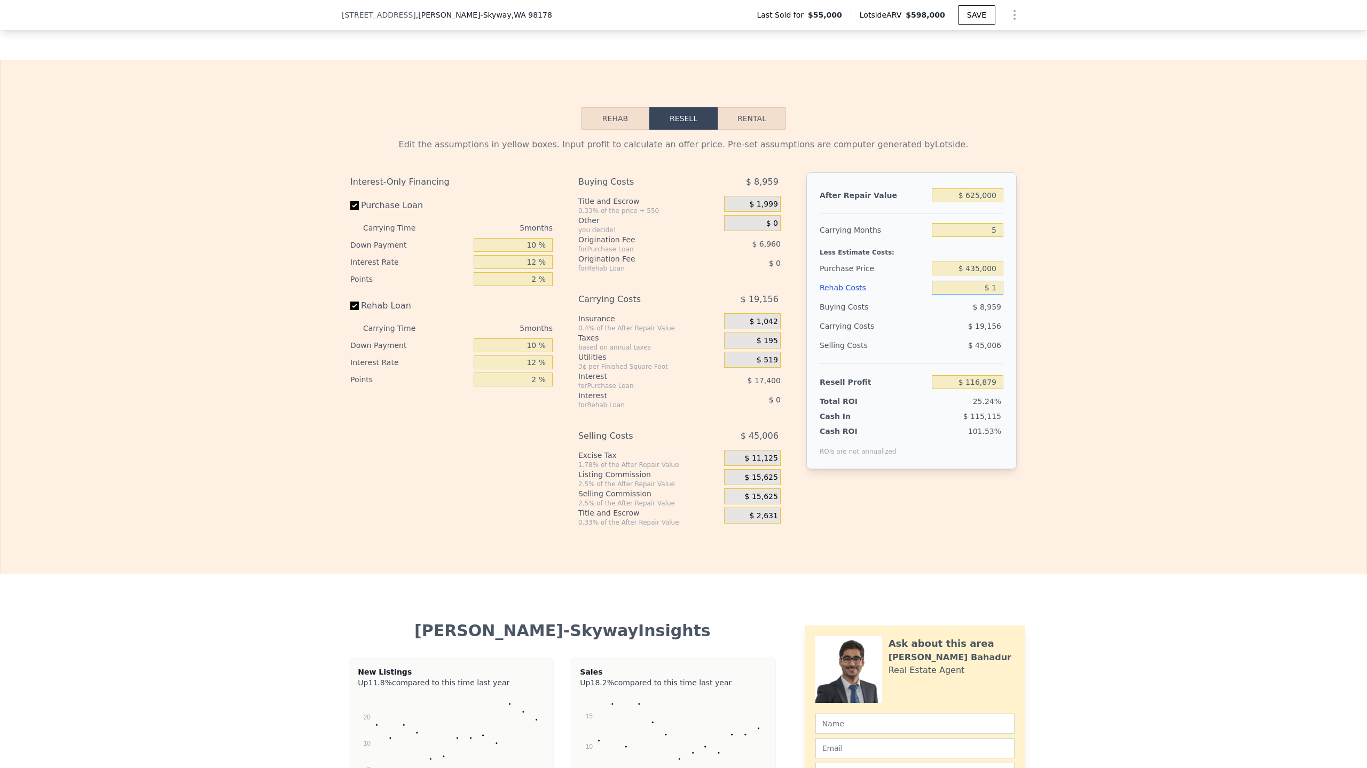
type input "$ 10"
type input "$ 116,869"
type input "$ 100"
type input "$ 116,772"
type input "$ 100,000"
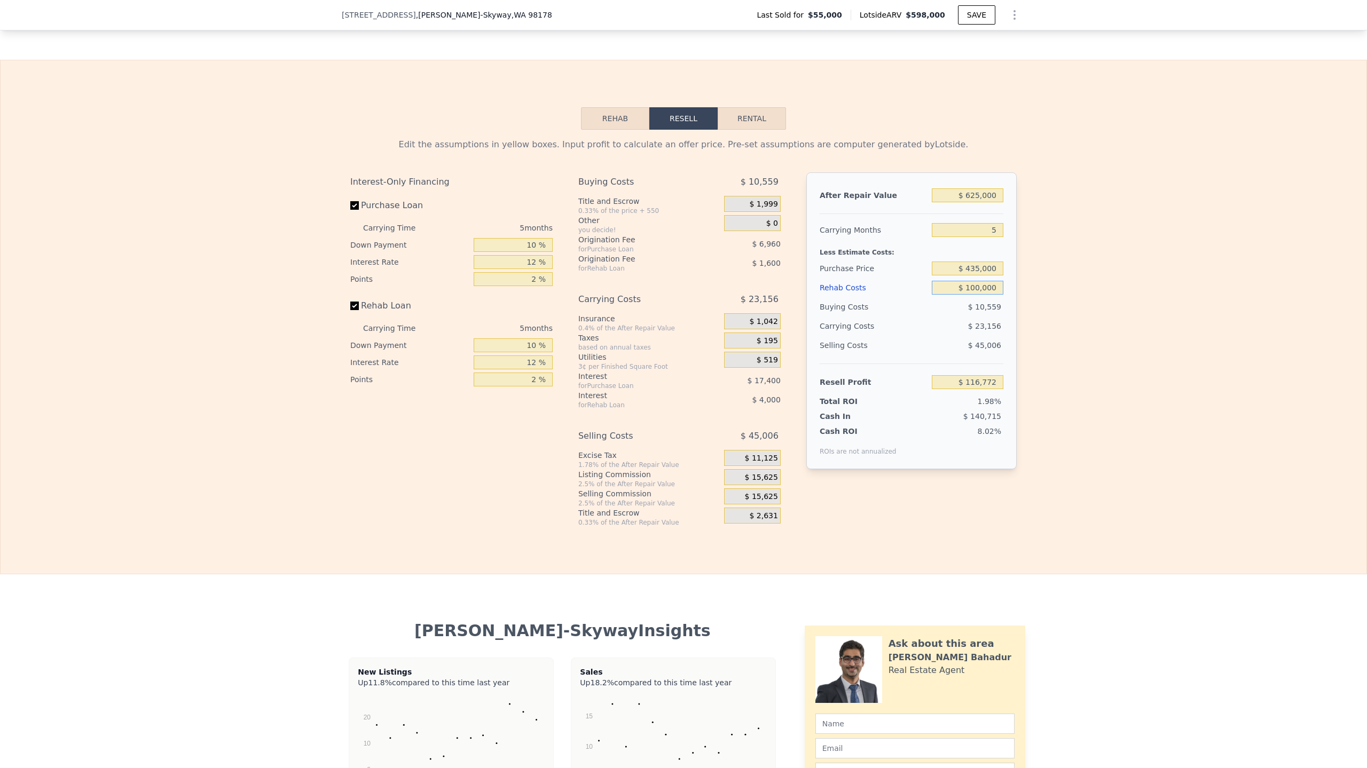
type input "$ 11,279"
type input "$ 100,000"
click at [951, 336] on div "$ 23,156" at bounding box center [947, 326] width 113 height 19
drag, startPoint x: 971, startPoint y: 283, endPoint x: 1034, endPoint y: 293, distance: 63.2
click at [1034, 293] on div "Edit the assumptions in yellow boxes. Input profit to calculate an offer price.…" at bounding box center [684, 328] width 1366 height 397
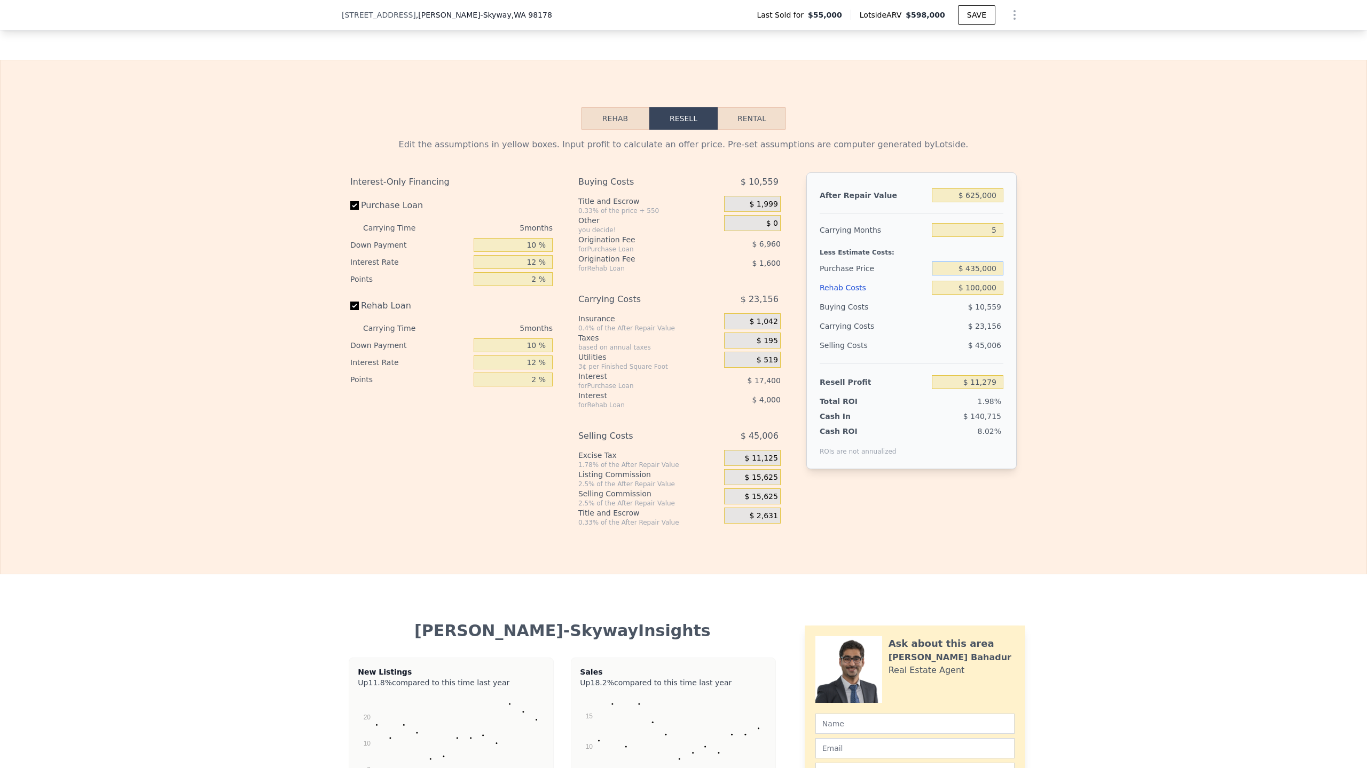
type input "$ 4"
type input "$ 395,000"
click at [978, 295] on input "$ 100,000" at bounding box center [968, 288] width 72 height 14
type input "$ 53,653"
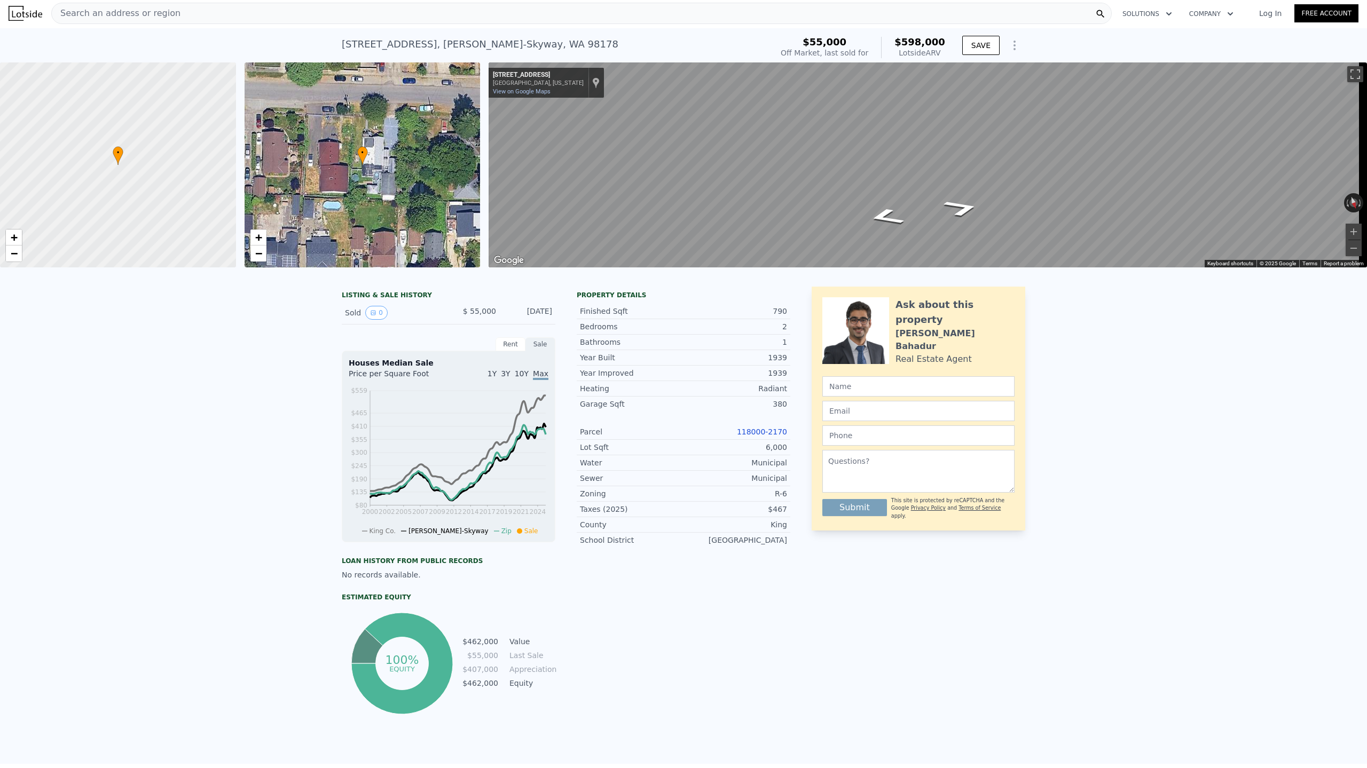
scroll to position [0, 0]
